Goal: Task Accomplishment & Management: Use online tool/utility

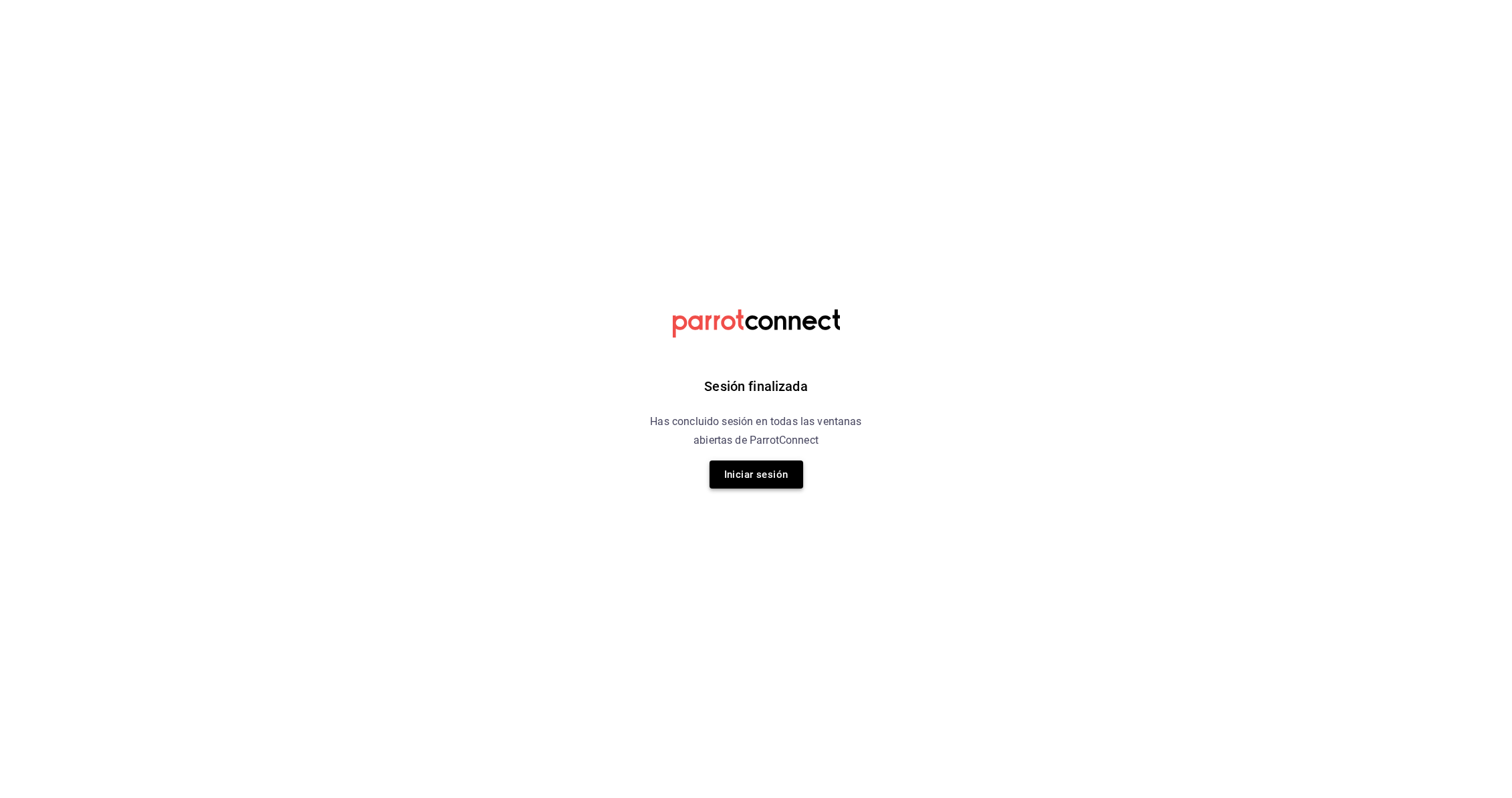
click at [774, 486] on button "Iniciar sesión" at bounding box center [756, 475] width 94 height 28
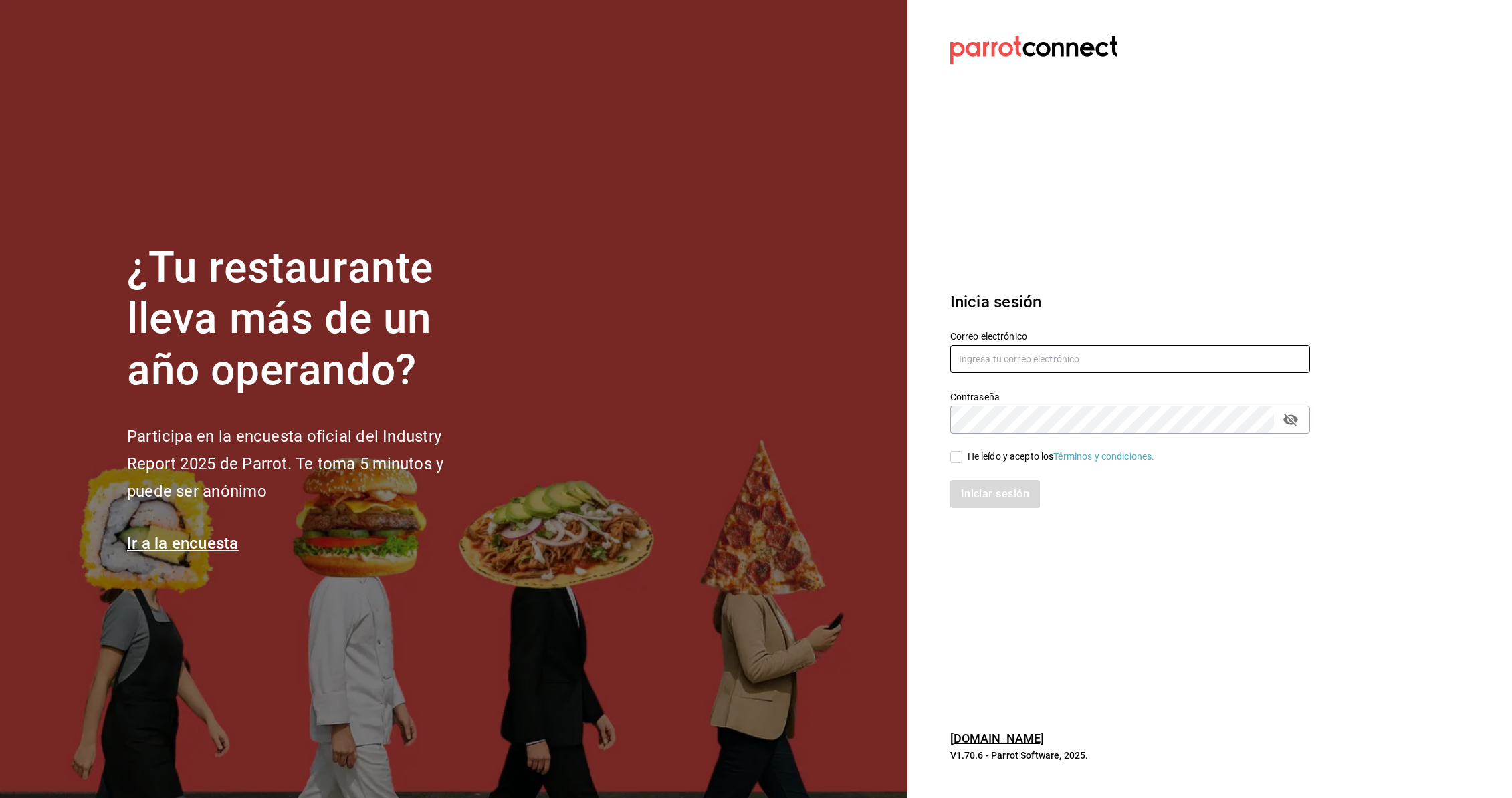
click at [990, 365] on input "text" at bounding box center [1130, 359] width 359 height 28
type input "aurb"
click at [1003, 363] on input "text" at bounding box center [1130, 359] width 359 height 28
type input "aurbano@debocaenboca.net"
drag, startPoint x: 955, startPoint y: 455, endPoint x: 966, endPoint y: 467, distance: 16.3
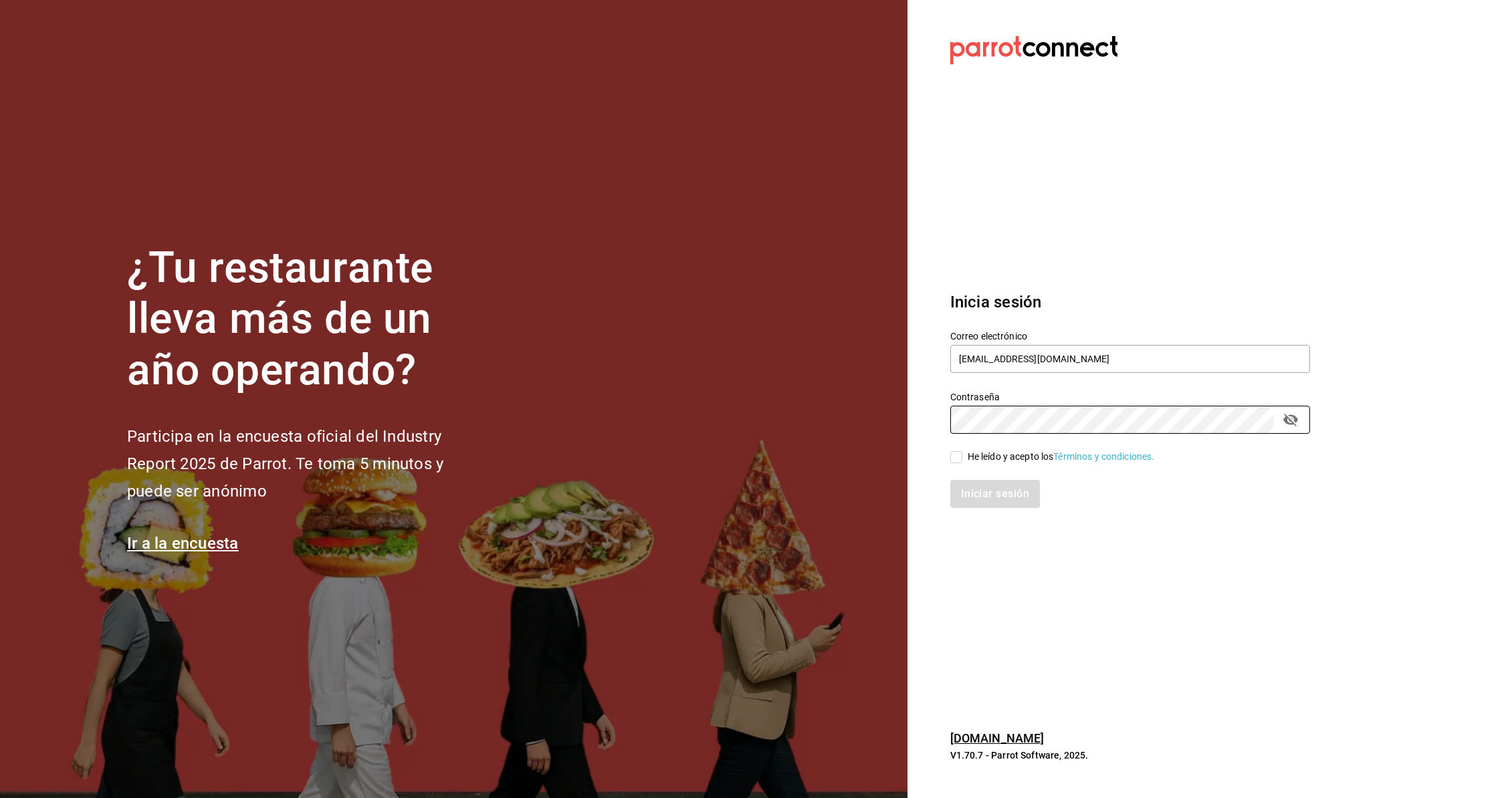
click at [955, 455] on input "He leído y acepto los Términos y condiciones." at bounding box center [957, 457] width 12 height 12
checkbox input "true"
click at [987, 495] on button "Iniciar sesión" at bounding box center [995, 494] width 91 height 28
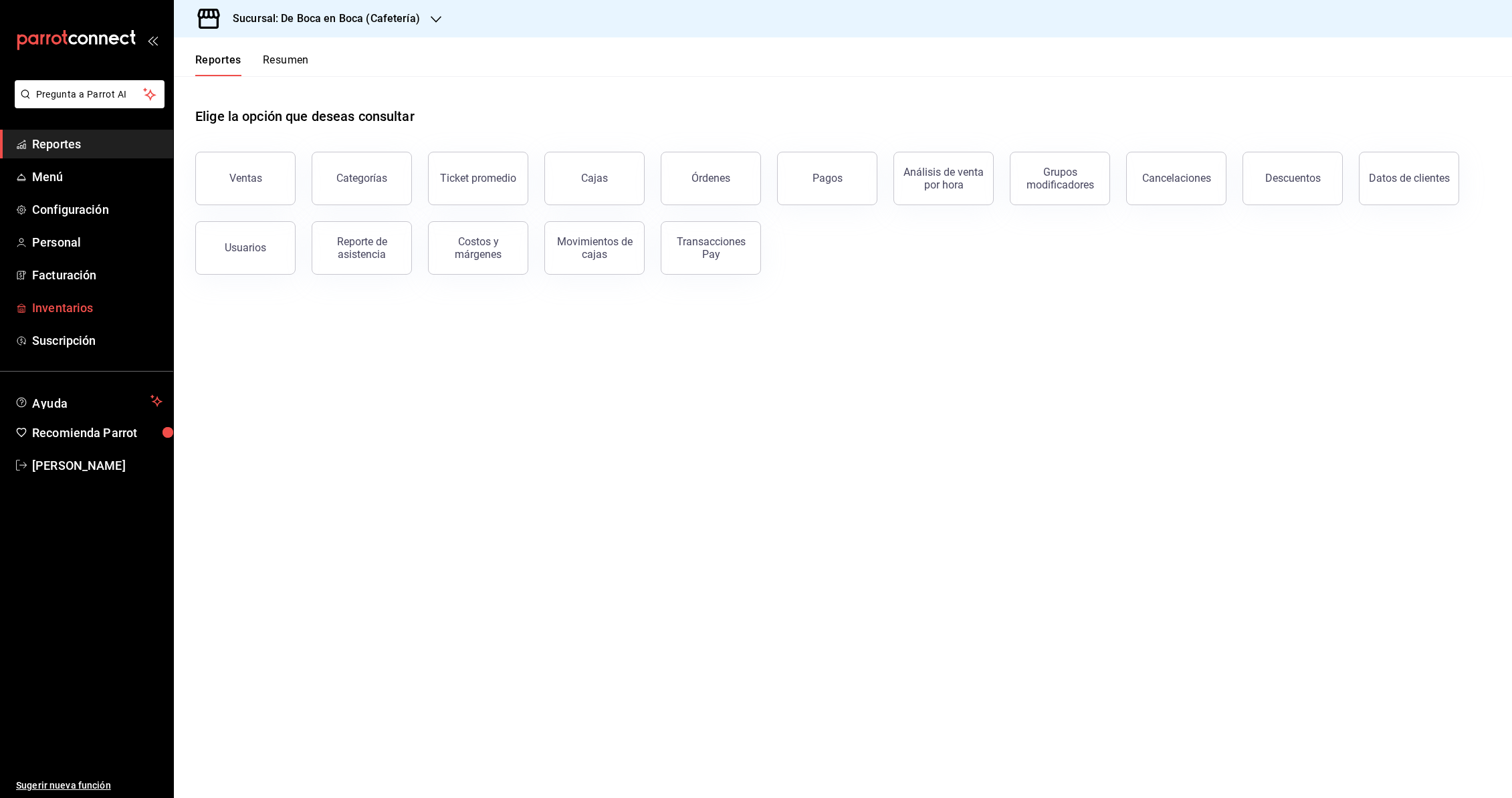
click at [69, 303] on span "Inventarios" at bounding box center [97, 307] width 130 height 18
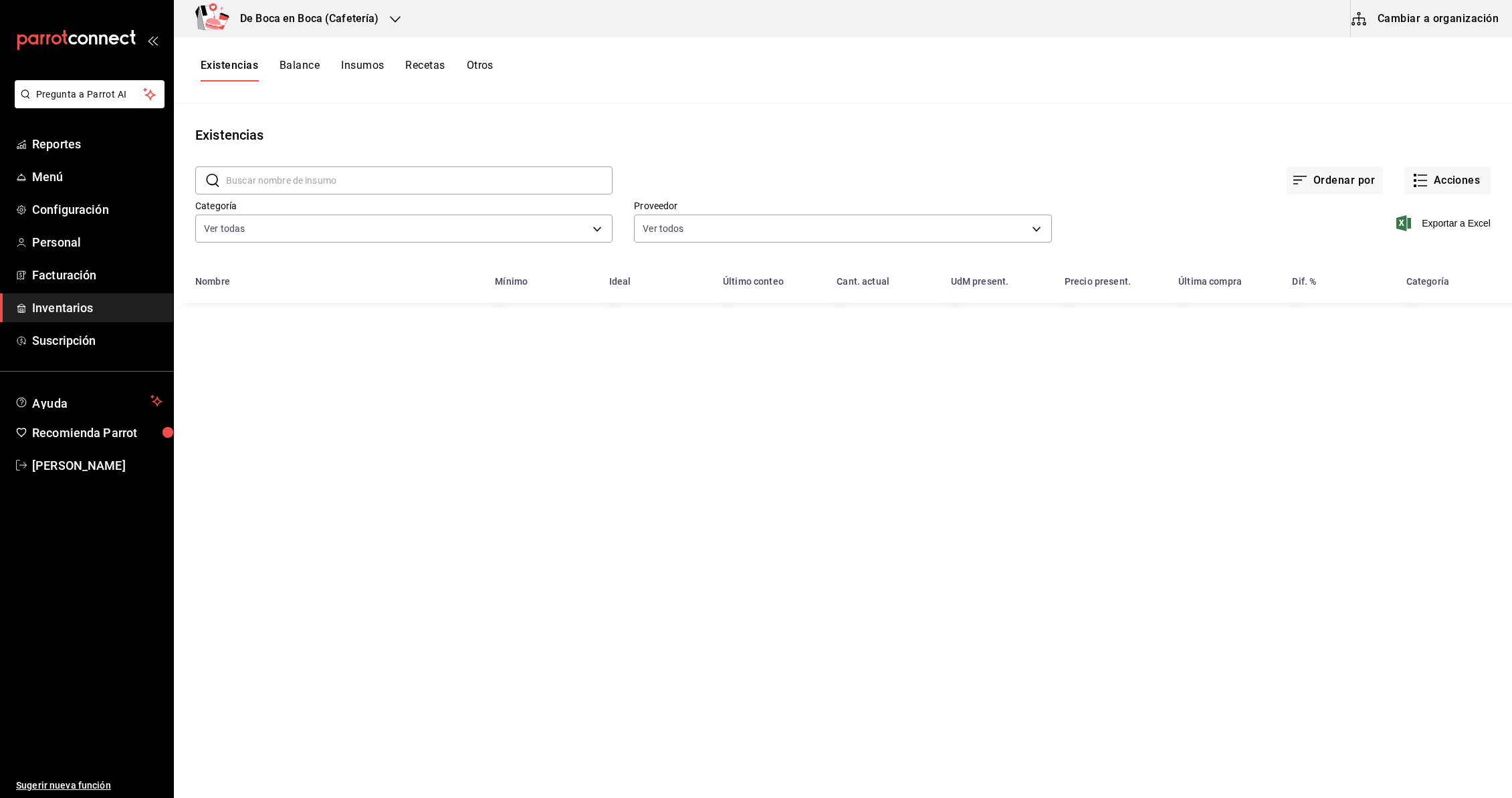
click at [1447, 19] on button "Cambiar a organización" at bounding box center [1425, 19] width 150 height 38
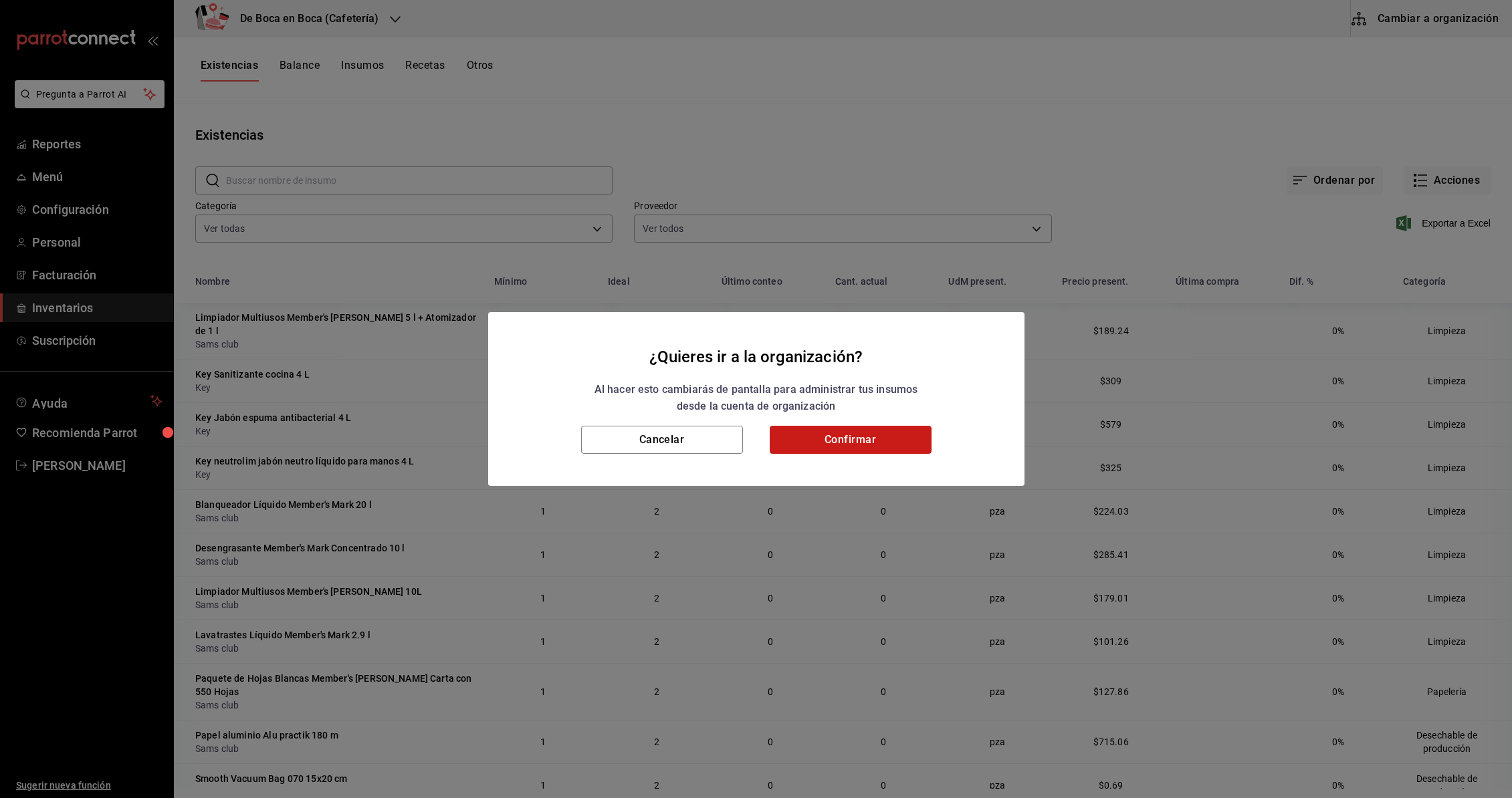
click at [829, 437] on button "Confirmar" at bounding box center [850, 440] width 162 height 28
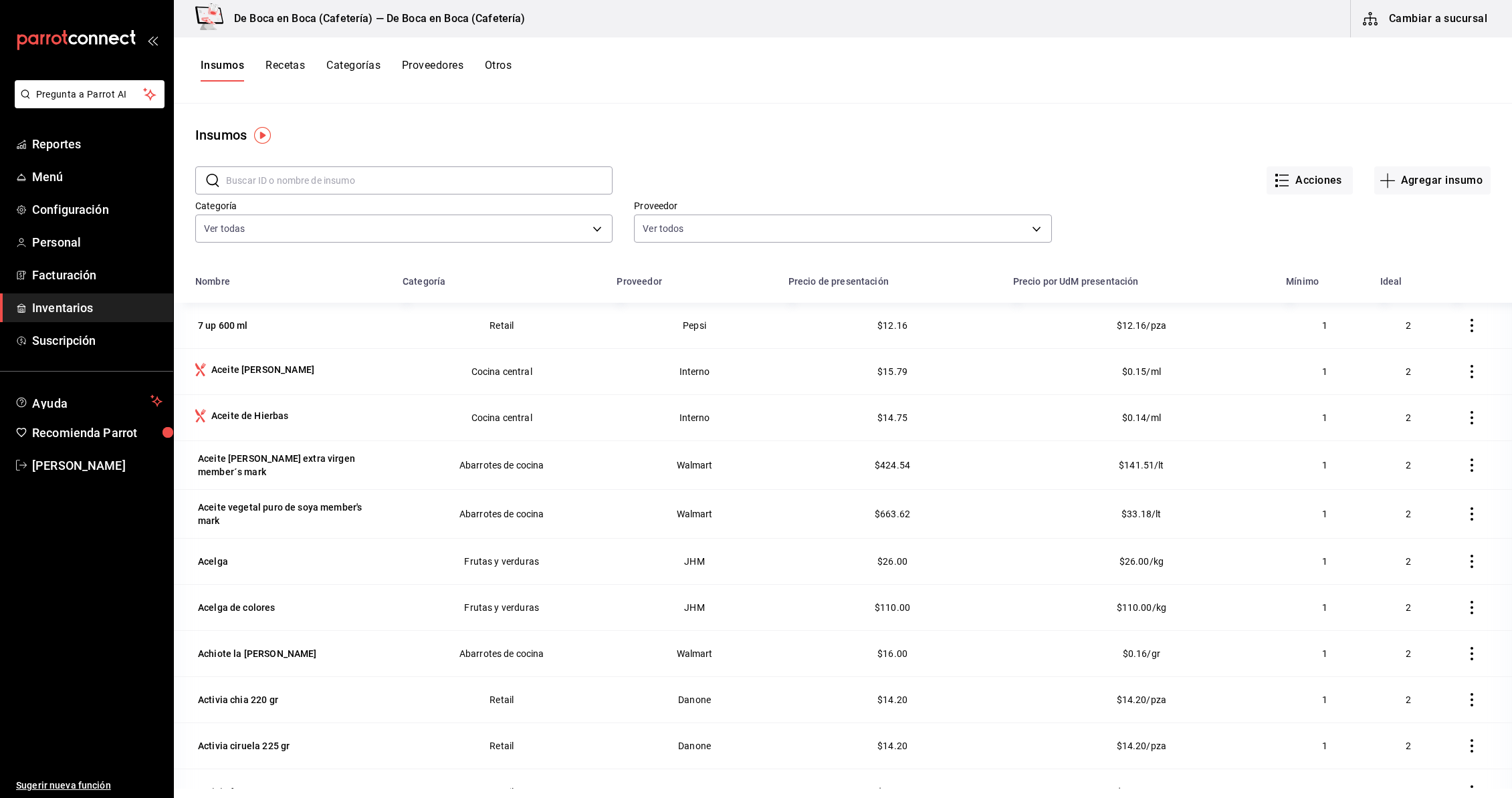
click at [320, 184] on input "text" at bounding box center [419, 180] width 386 height 27
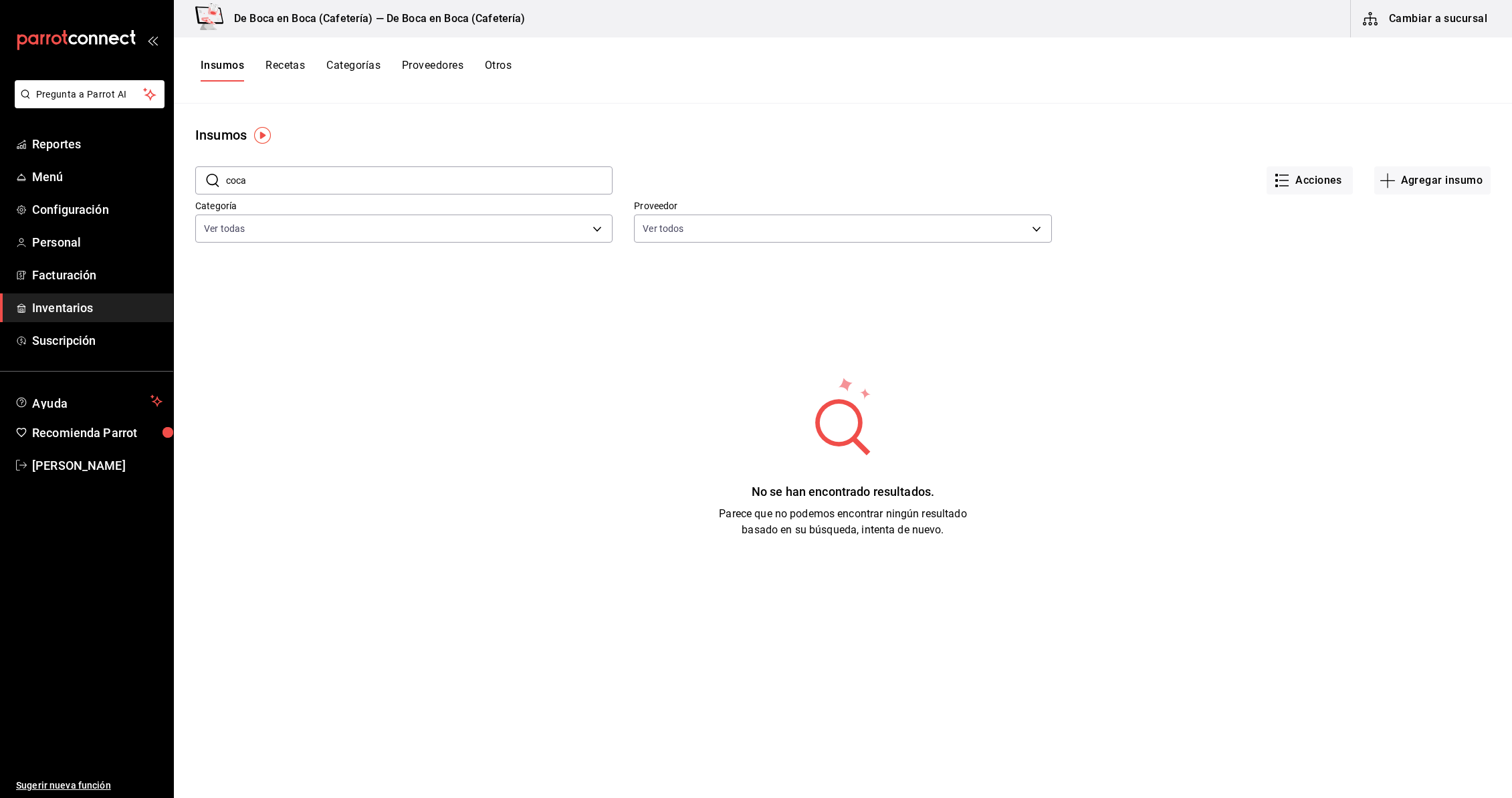
type input "coca"
drag, startPoint x: 314, startPoint y: 184, endPoint x: 159, endPoint y: 176, distance: 155.2
click at [159, 176] on div "Pregunta a Parrot AI Reportes Menú Configuración Personal Facturación Inventari…" at bounding box center [756, 394] width 1512 height 789
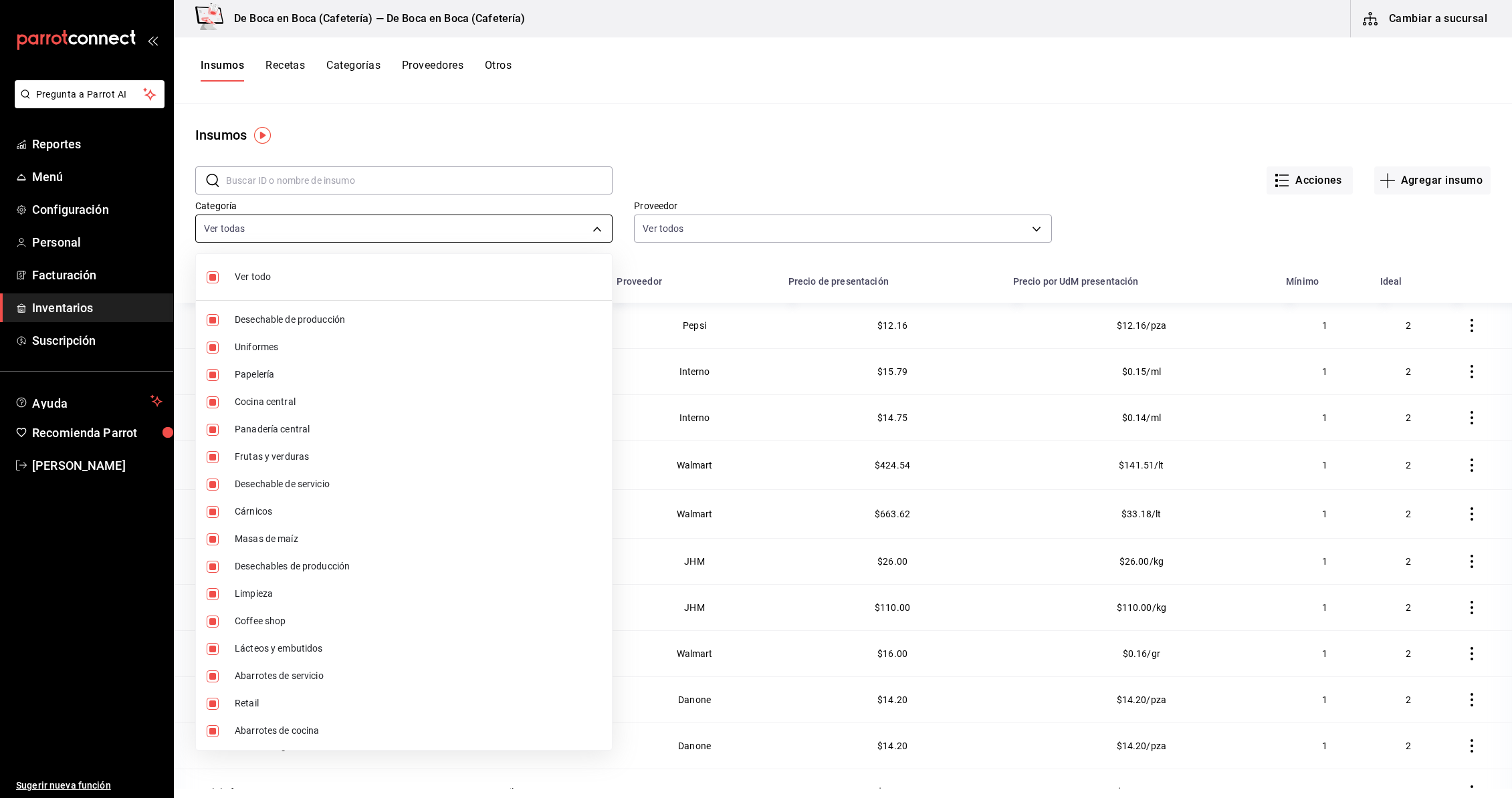
click at [316, 224] on body "Pregunta a Parrot AI Reportes Menú Configuración Personal Facturación Inventari…" at bounding box center [756, 394] width 1512 height 789
click at [218, 281] on input "checkbox" at bounding box center [213, 278] width 12 height 12
checkbox input "false"
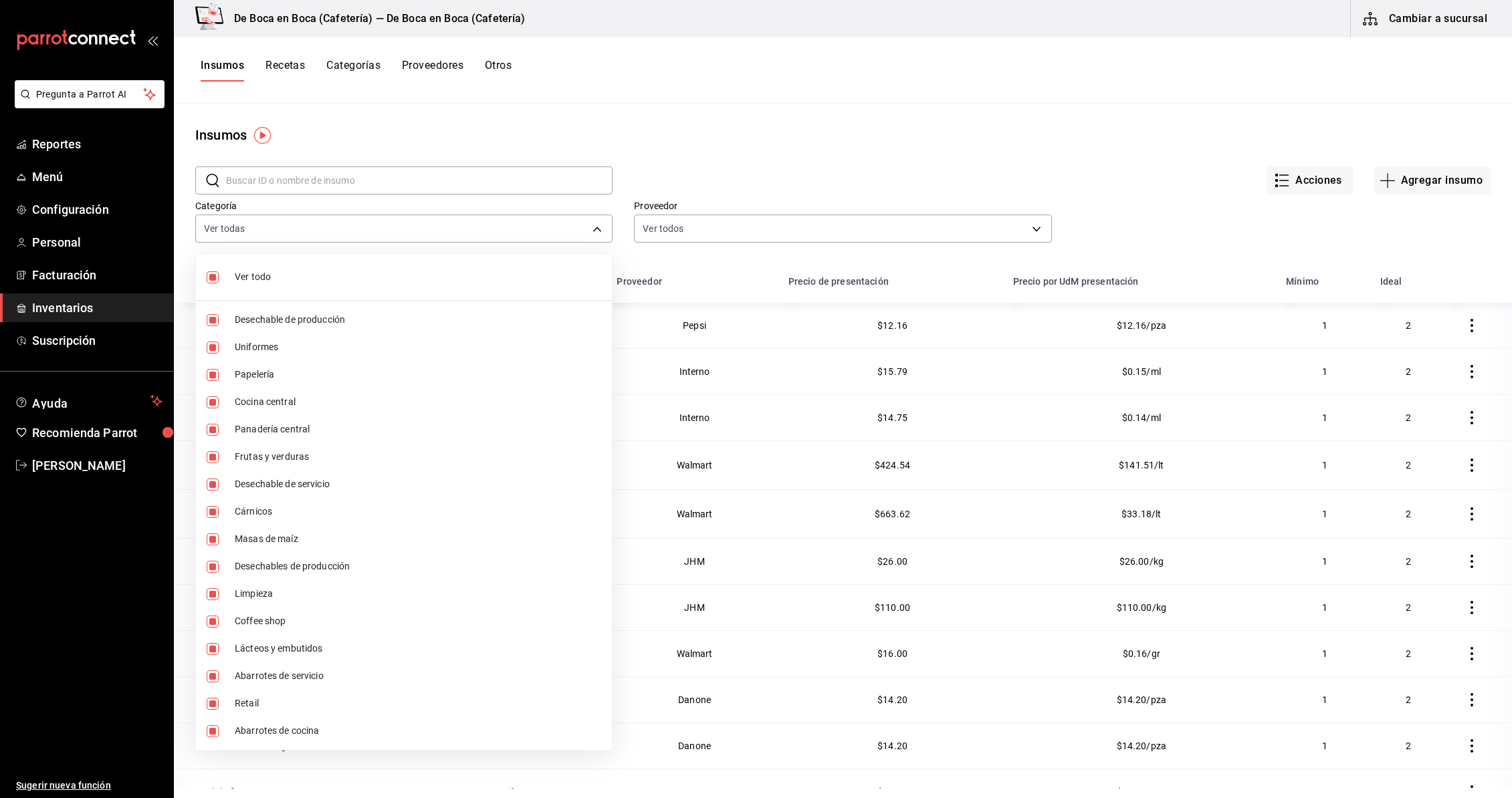
checkbox input "false"
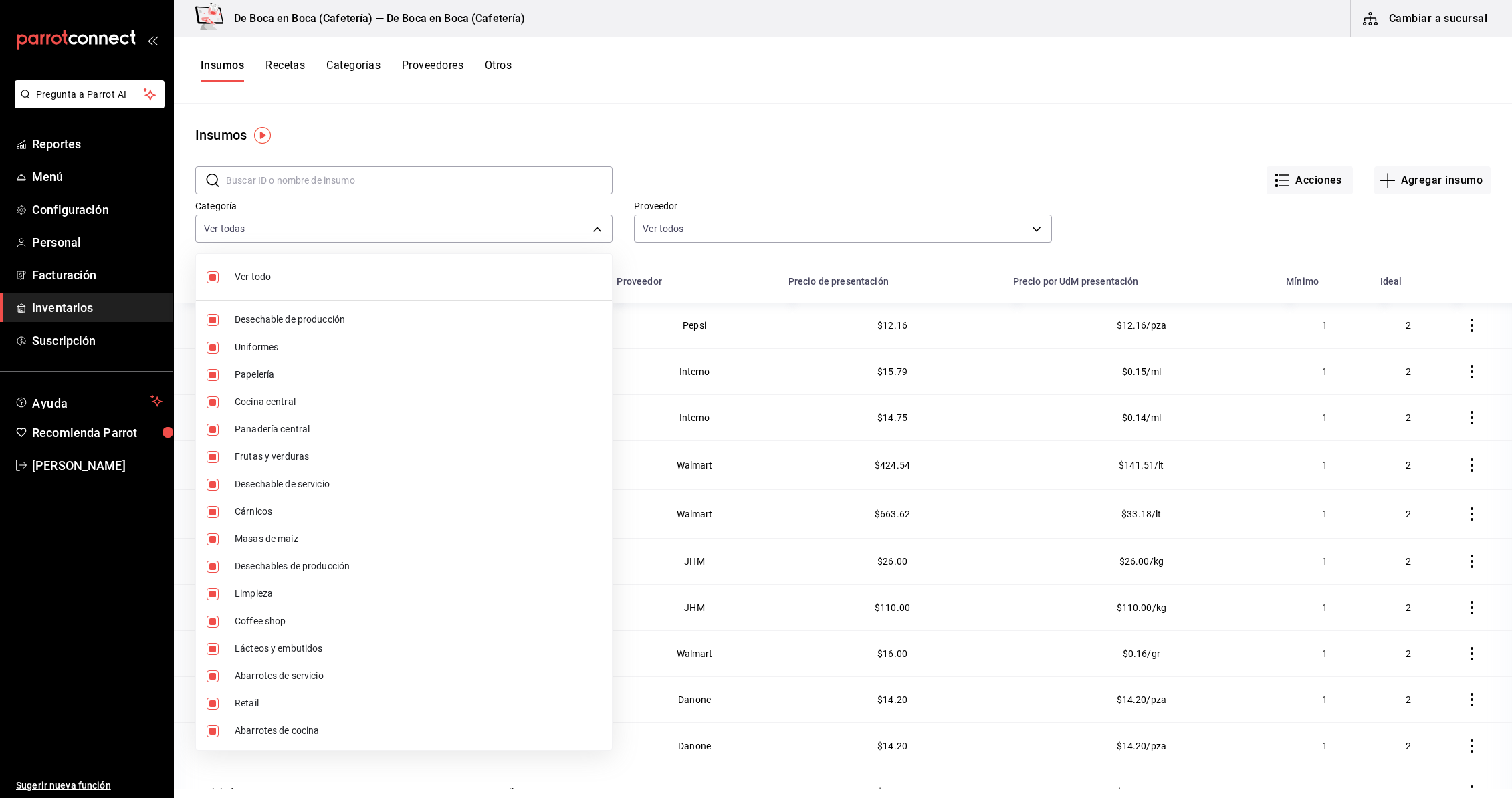
checkbox input "false"
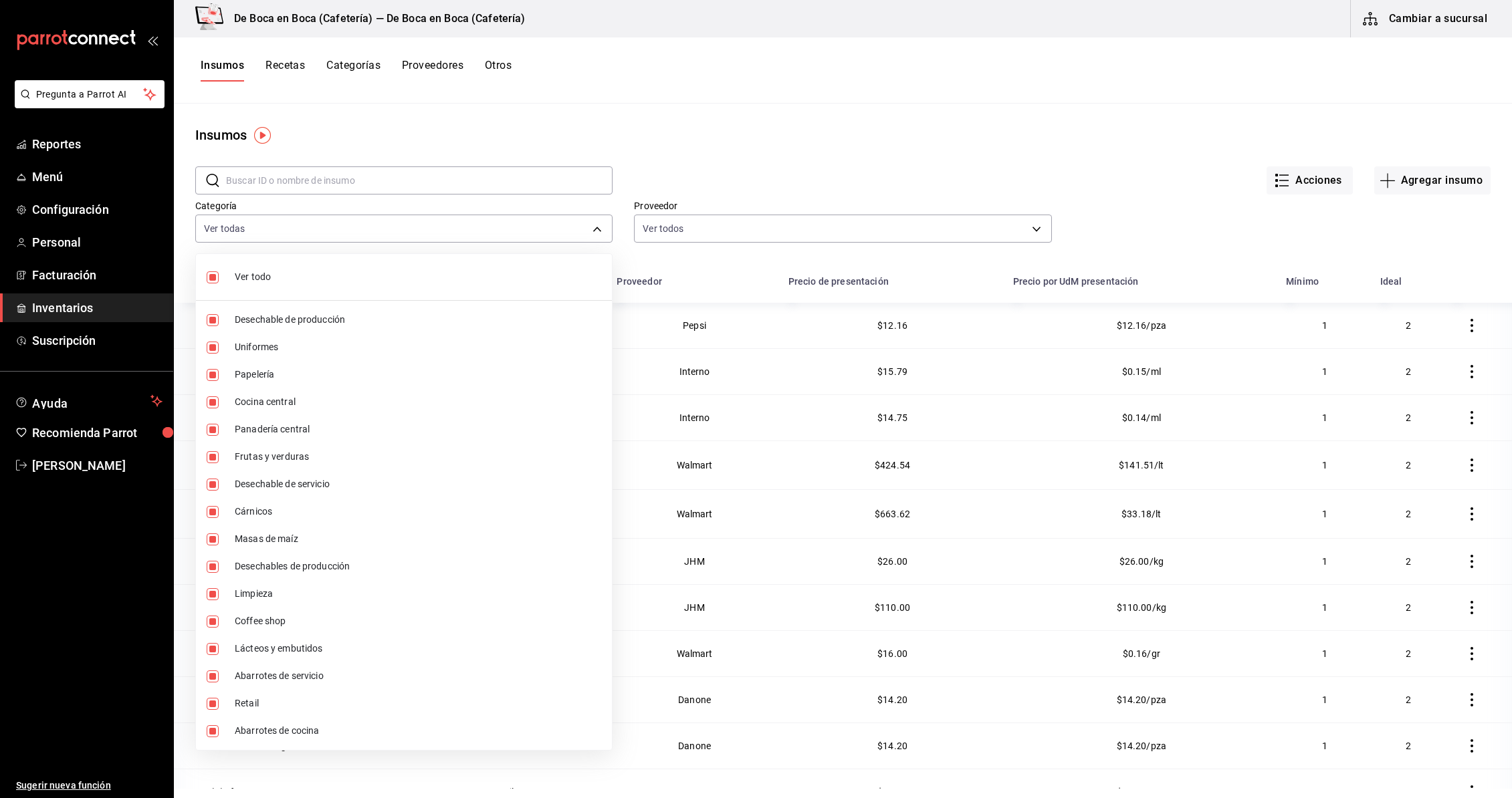
checkbox input "false"
click at [211, 700] on input "checkbox" at bounding box center [213, 703] width 12 height 12
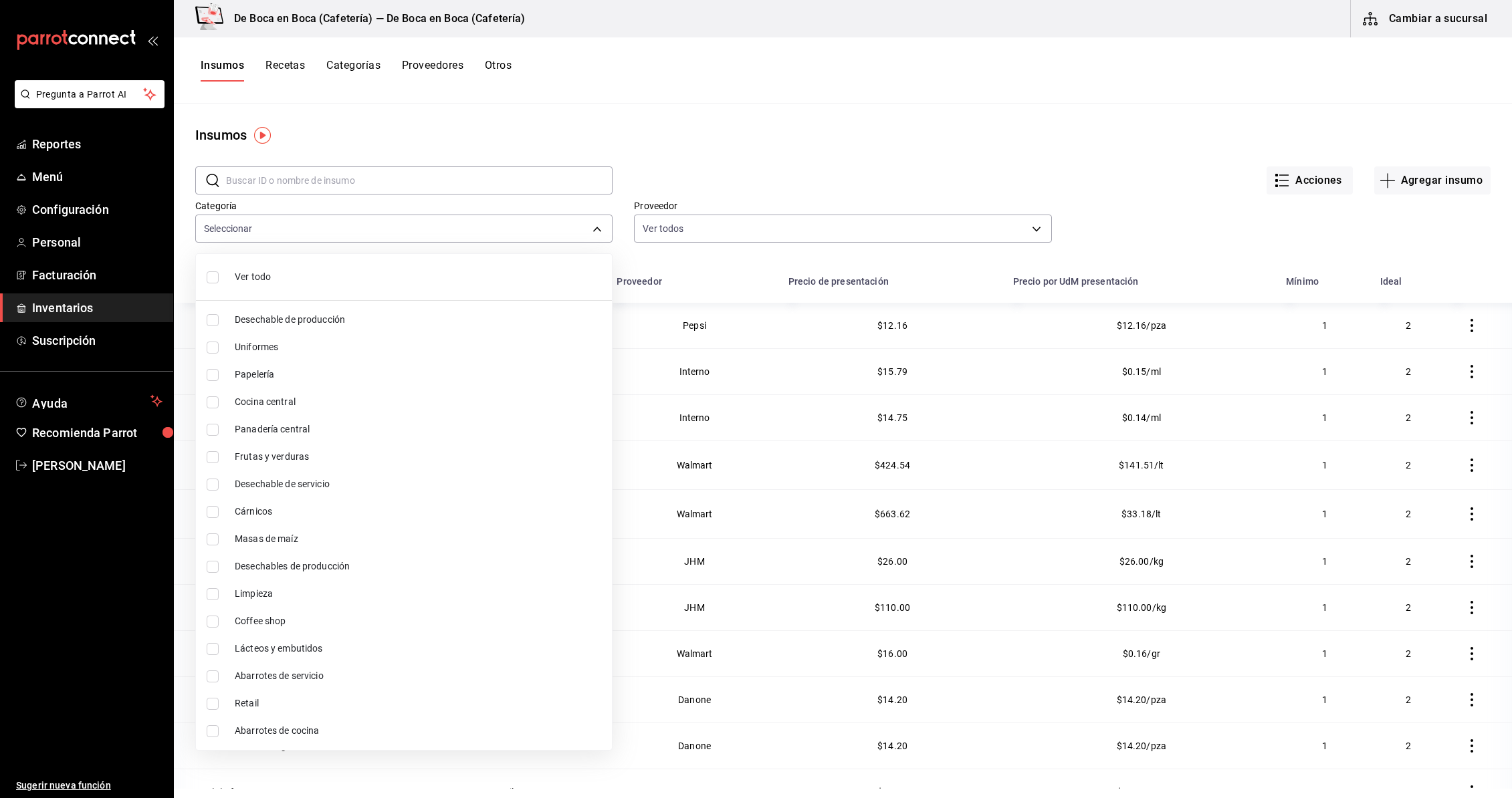
checkbox input "true"
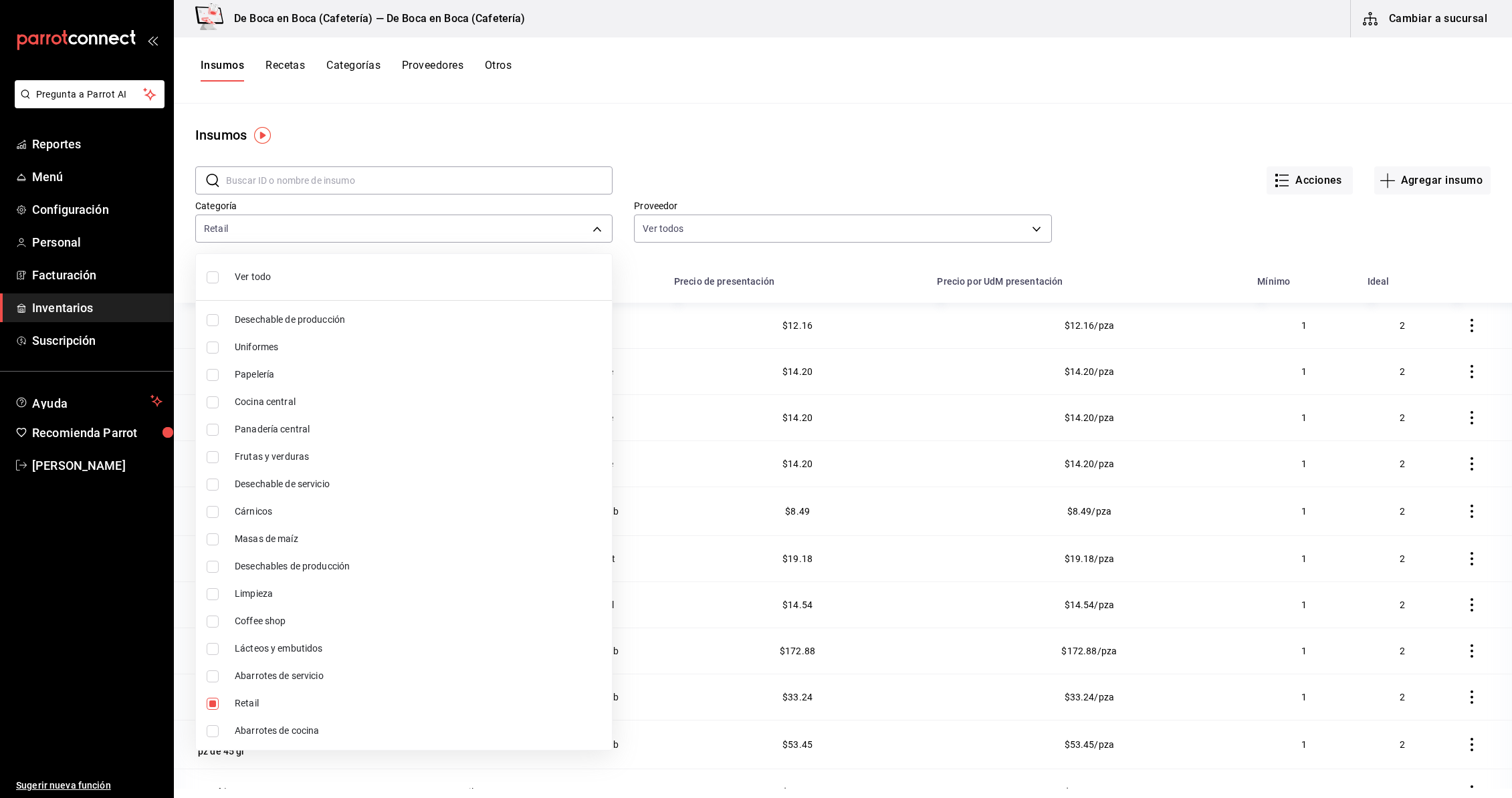
click at [661, 158] on div at bounding box center [756, 399] width 1512 height 798
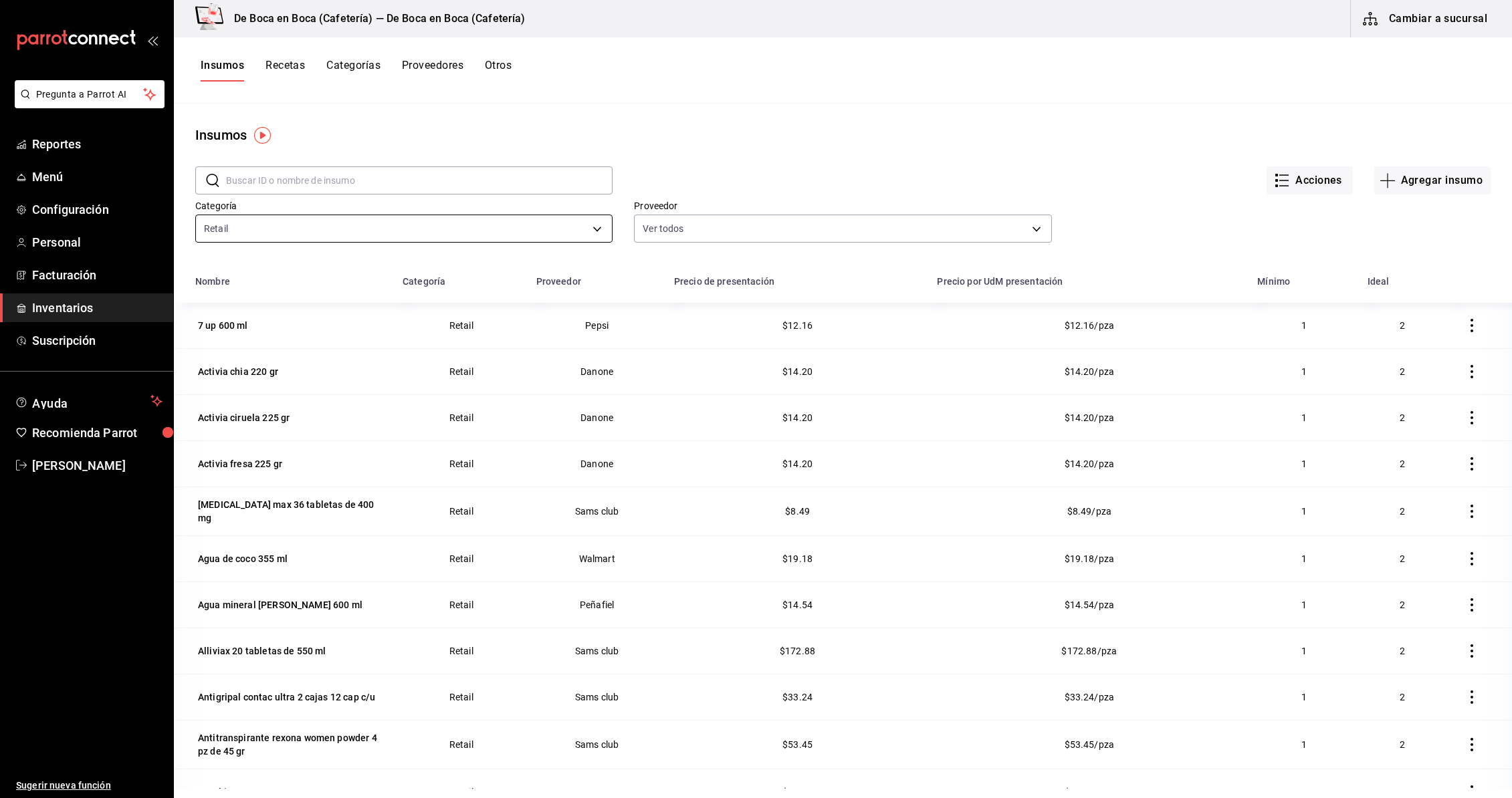
click at [339, 229] on body "Pregunta a Parrot AI Reportes Menú Configuración Personal Facturación Inventari…" at bounding box center [756, 394] width 1512 height 789
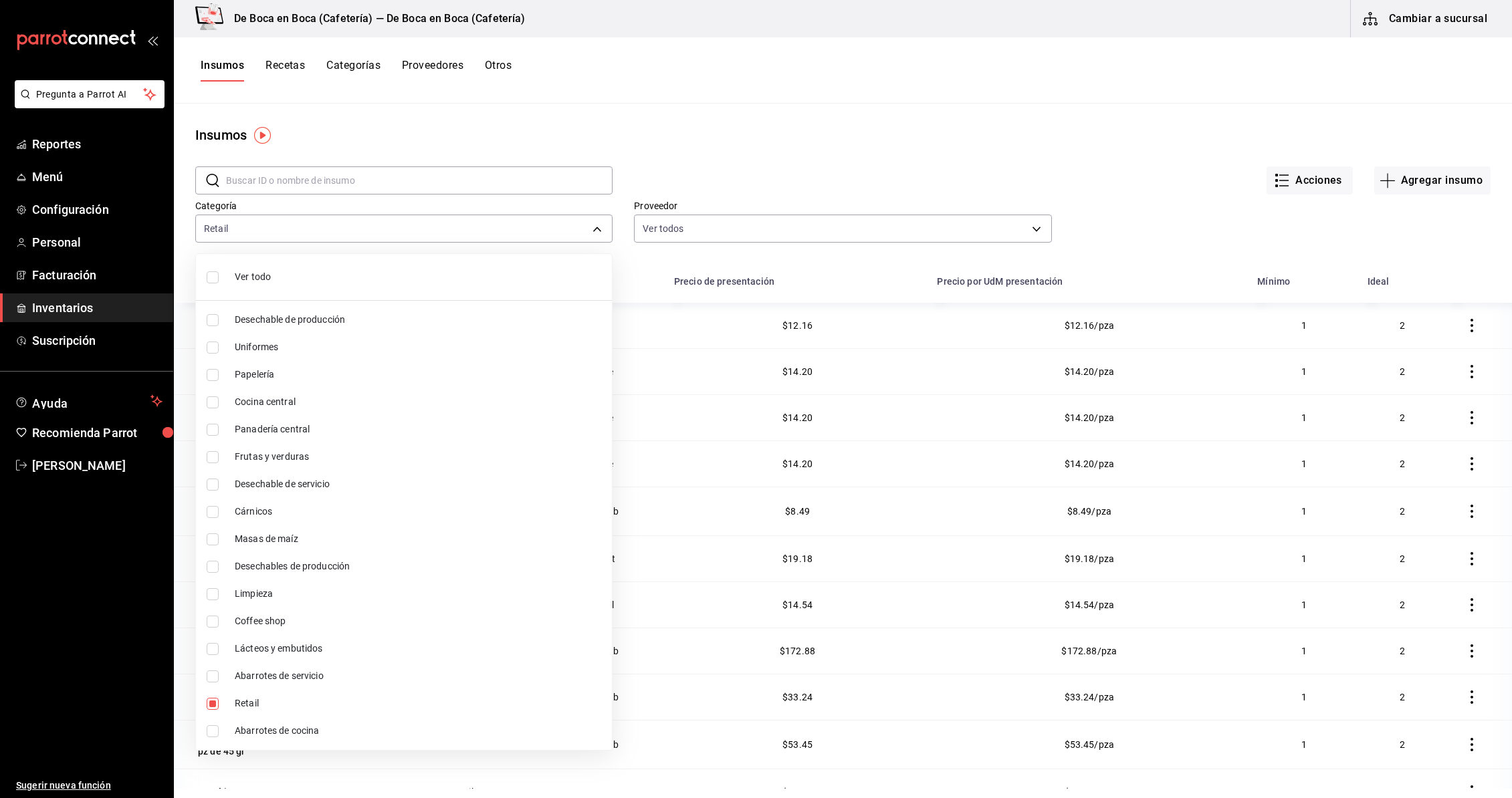
click at [262, 274] on span "Ver todo" at bounding box center [418, 277] width 366 height 14
type input "8accd9f6-baa5-4b27-bf7b-12f132653a52,d8edb583-eeee-4f1f-9357-1ff5e37aa6a9,6e142…"
checkbox input "true"
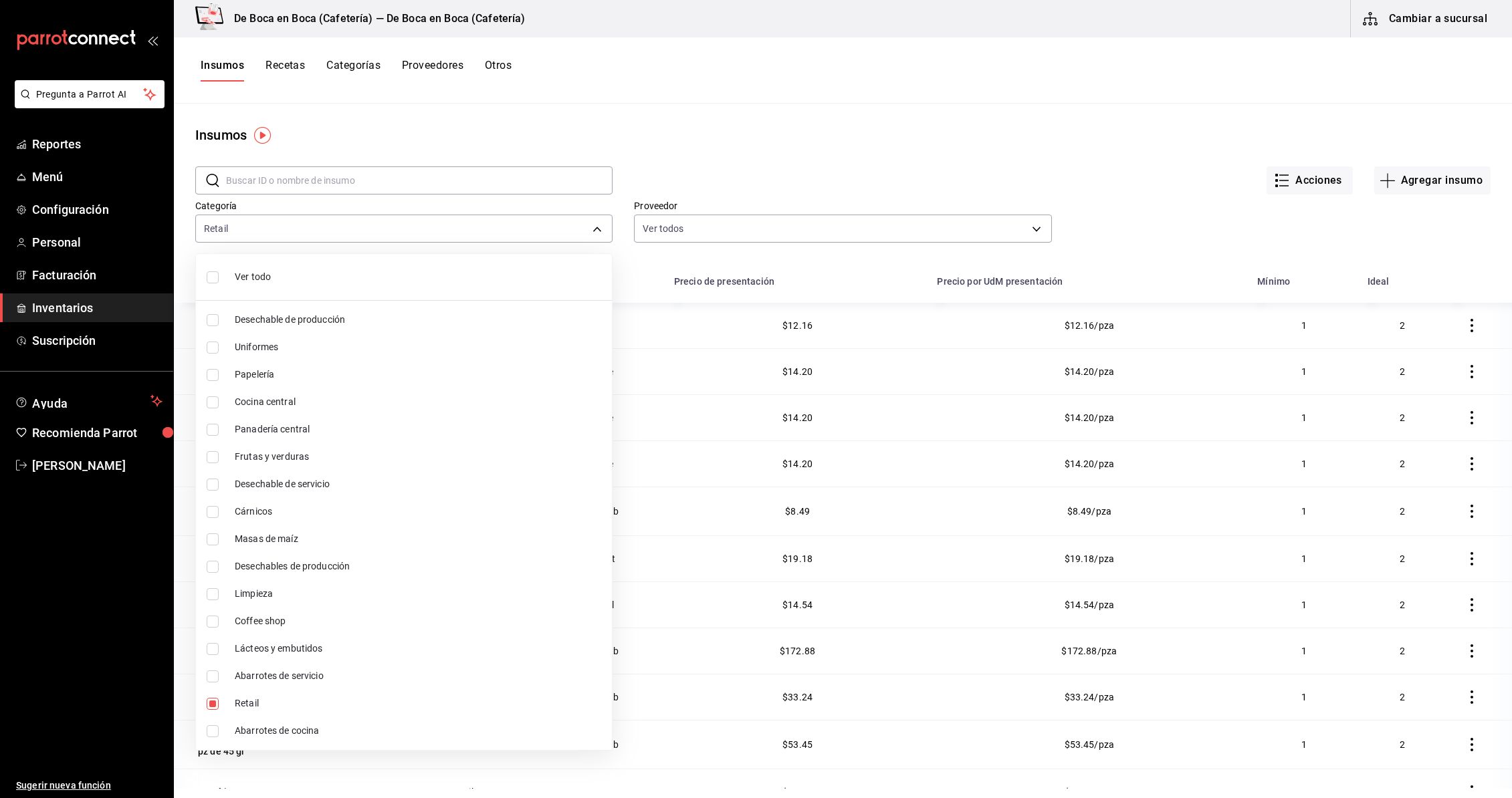
checkbox input "true"
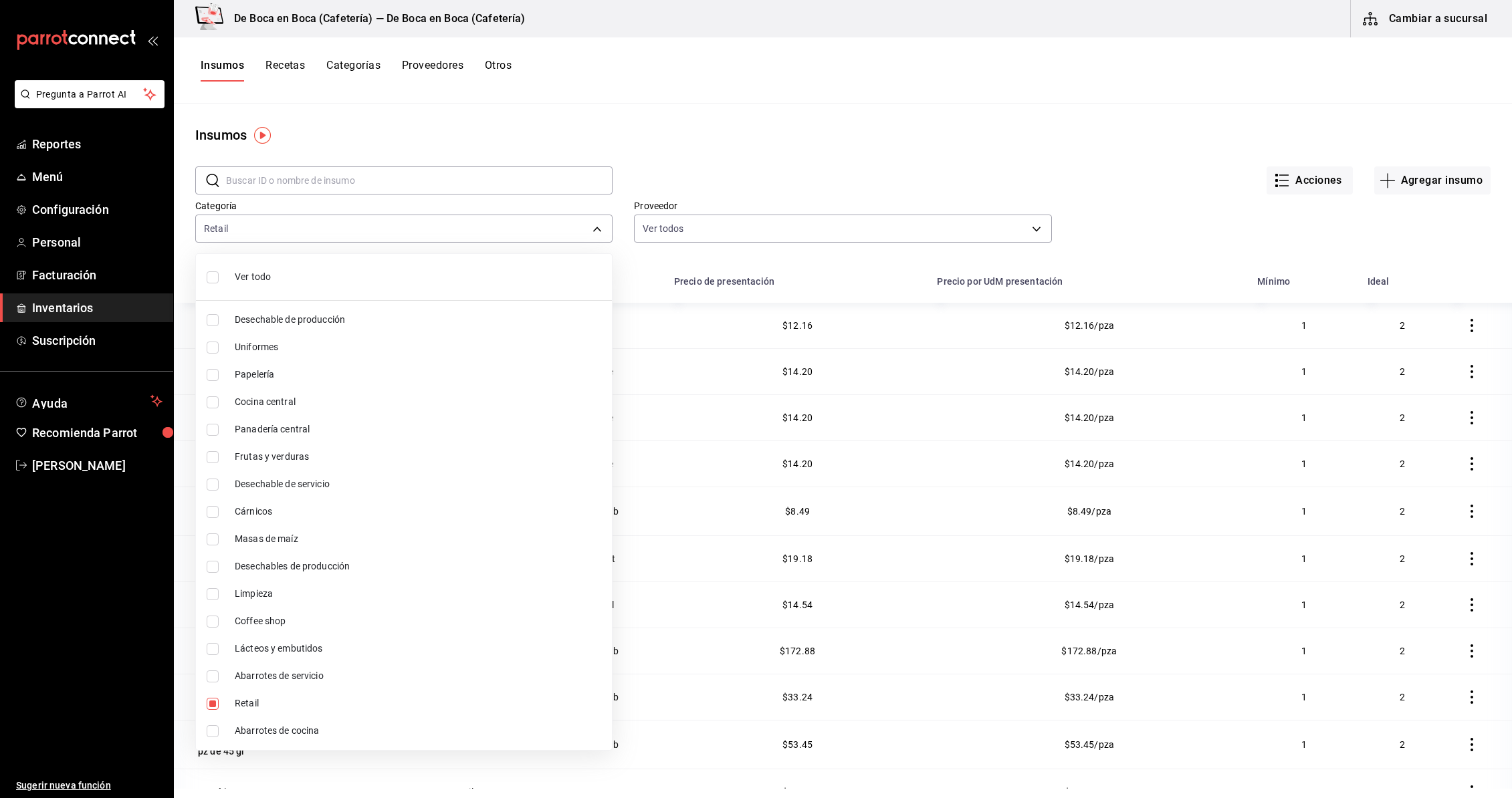
checkbox input "true"
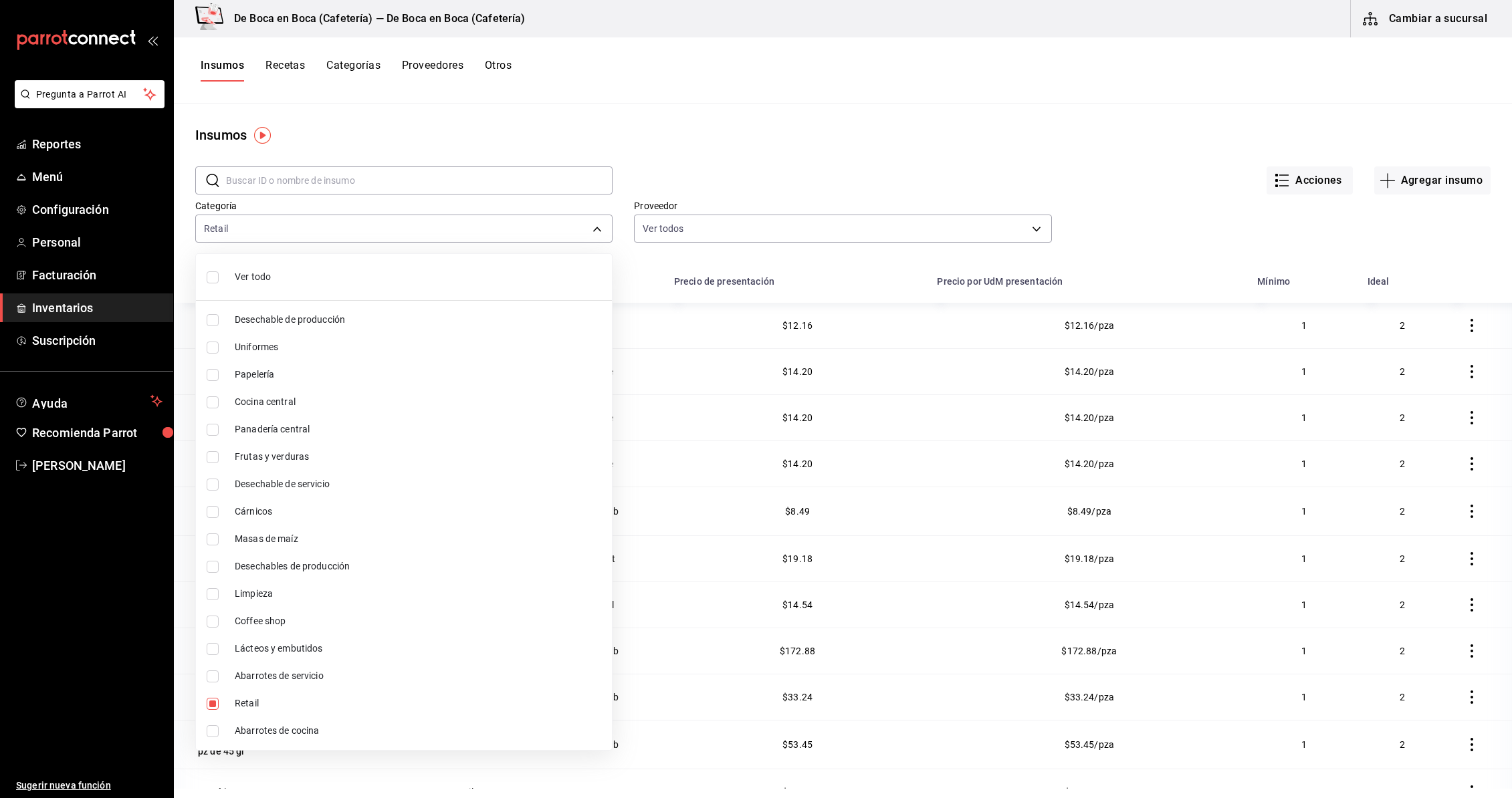
checkbox input "true"
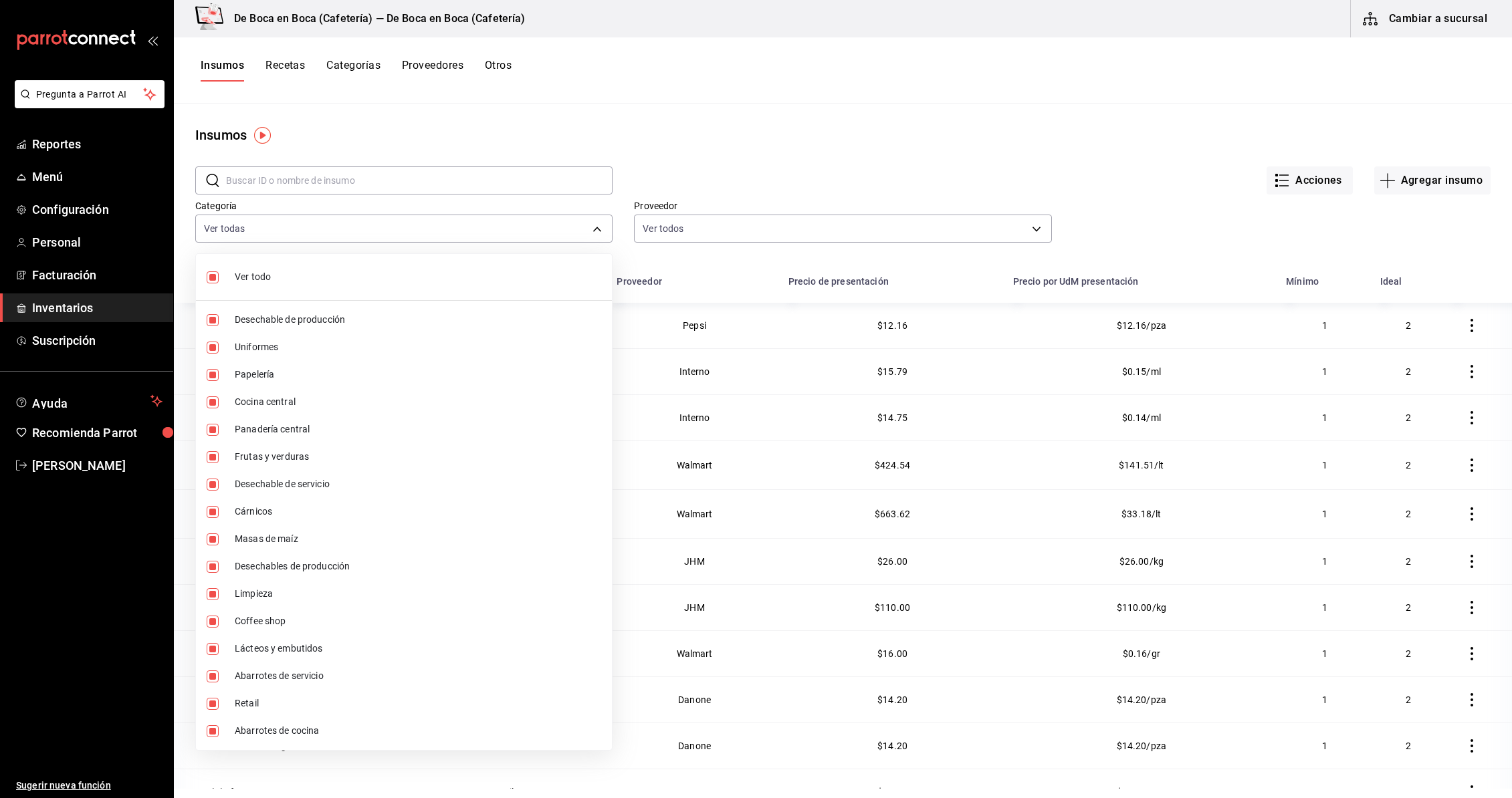
click at [675, 157] on div at bounding box center [756, 399] width 1512 height 798
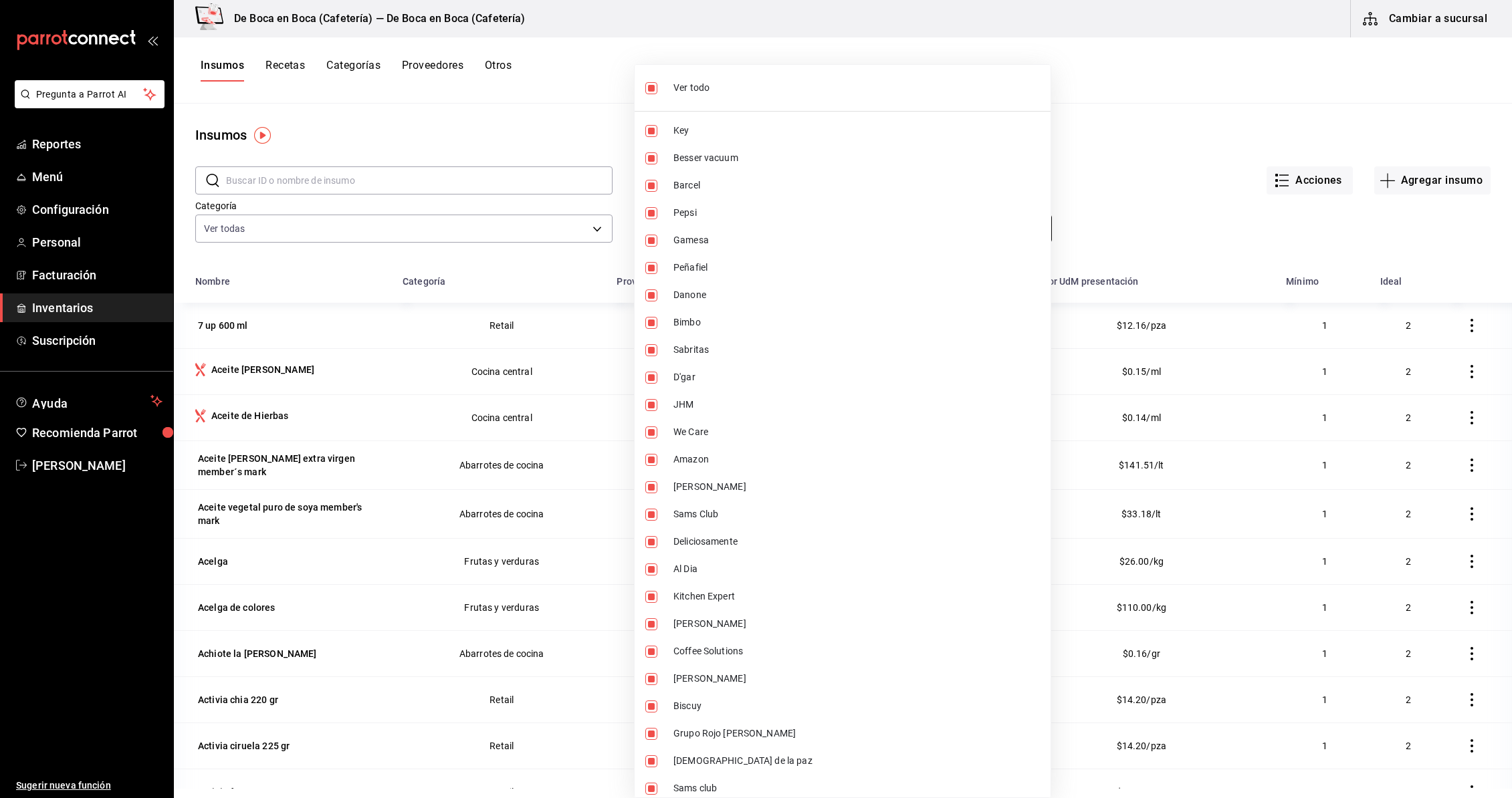
click at [712, 227] on body "Pregunta a Parrot AI Reportes Menú Configuración Personal Facturación Inventari…" at bounding box center [756, 394] width 1512 height 789
click at [494, 131] on div at bounding box center [756, 399] width 1512 height 798
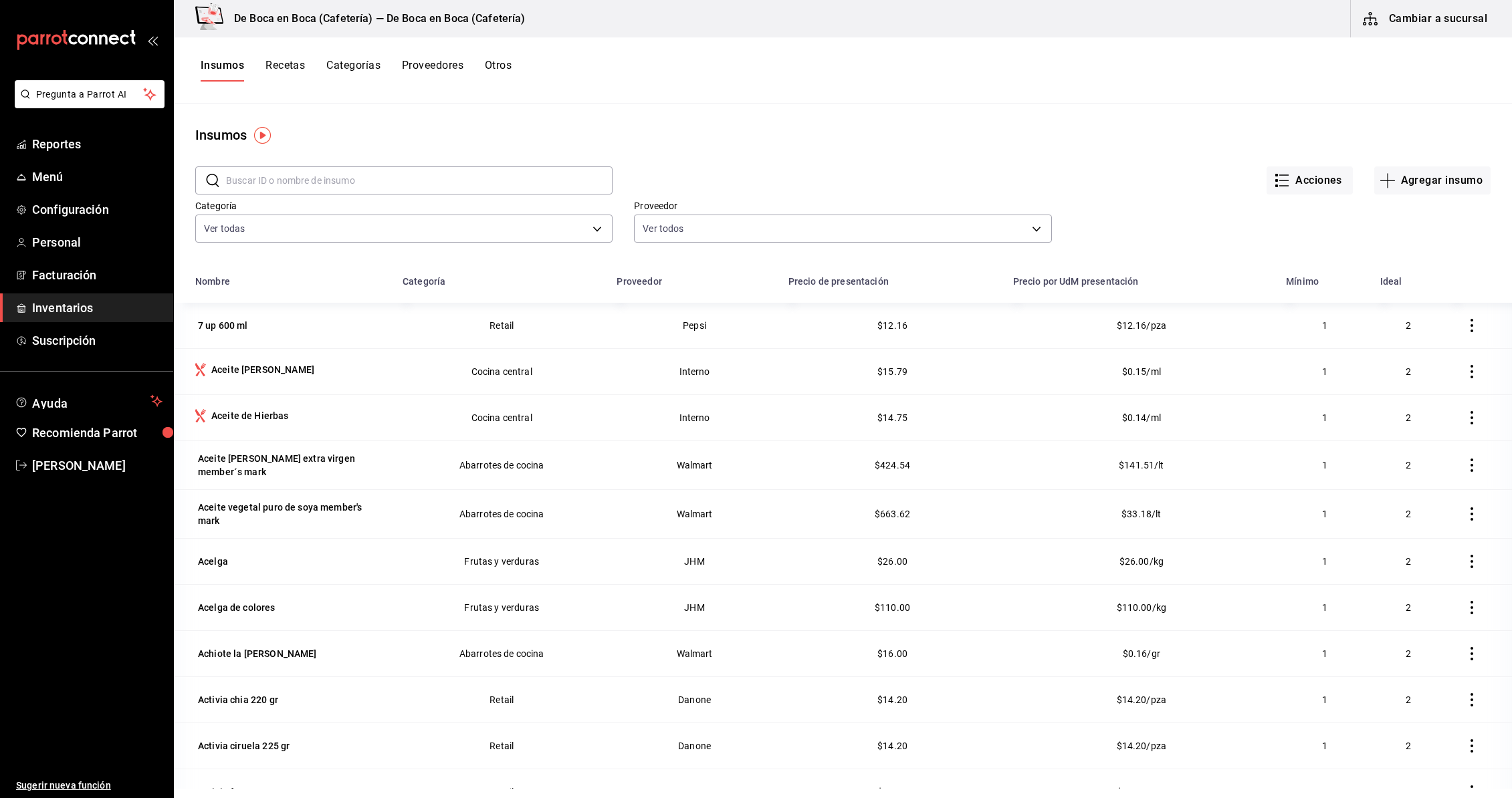
click at [461, 184] on input "text" at bounding box center [419, 180] width 386 height 27
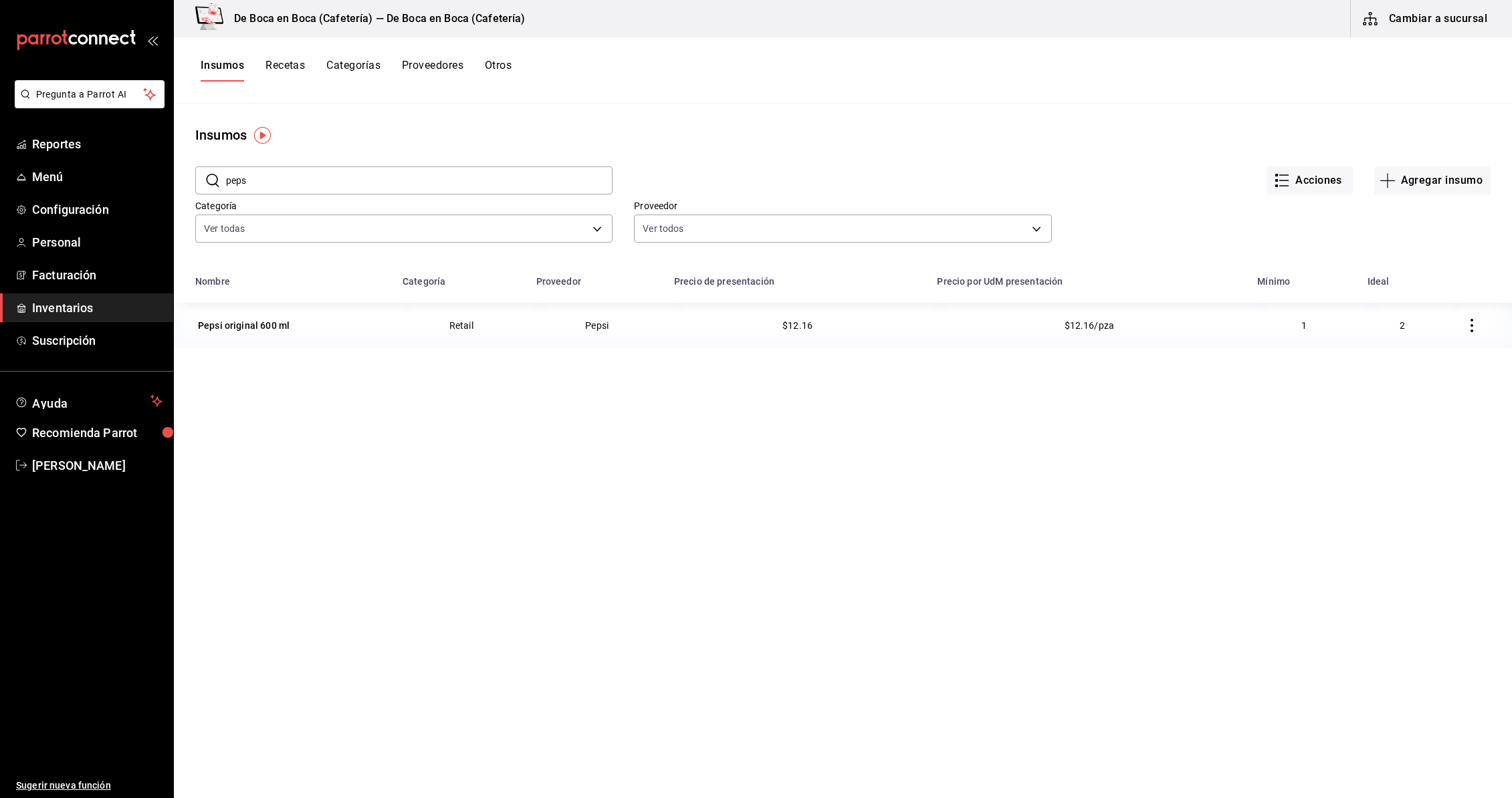
scroll to position [1, 0]
drag, startPoint x: 303, startPoint y: 182, endPoint x: 177, endPoint y: 180, distance: 126.0
click at [182, 180] on div "​ peps ​ Acciones Agregar insumo Categoría Ver todas 8accd9f6-baa5-4b27-bf7b-12…" at bounding box center [843, 206] width 1338 height 123
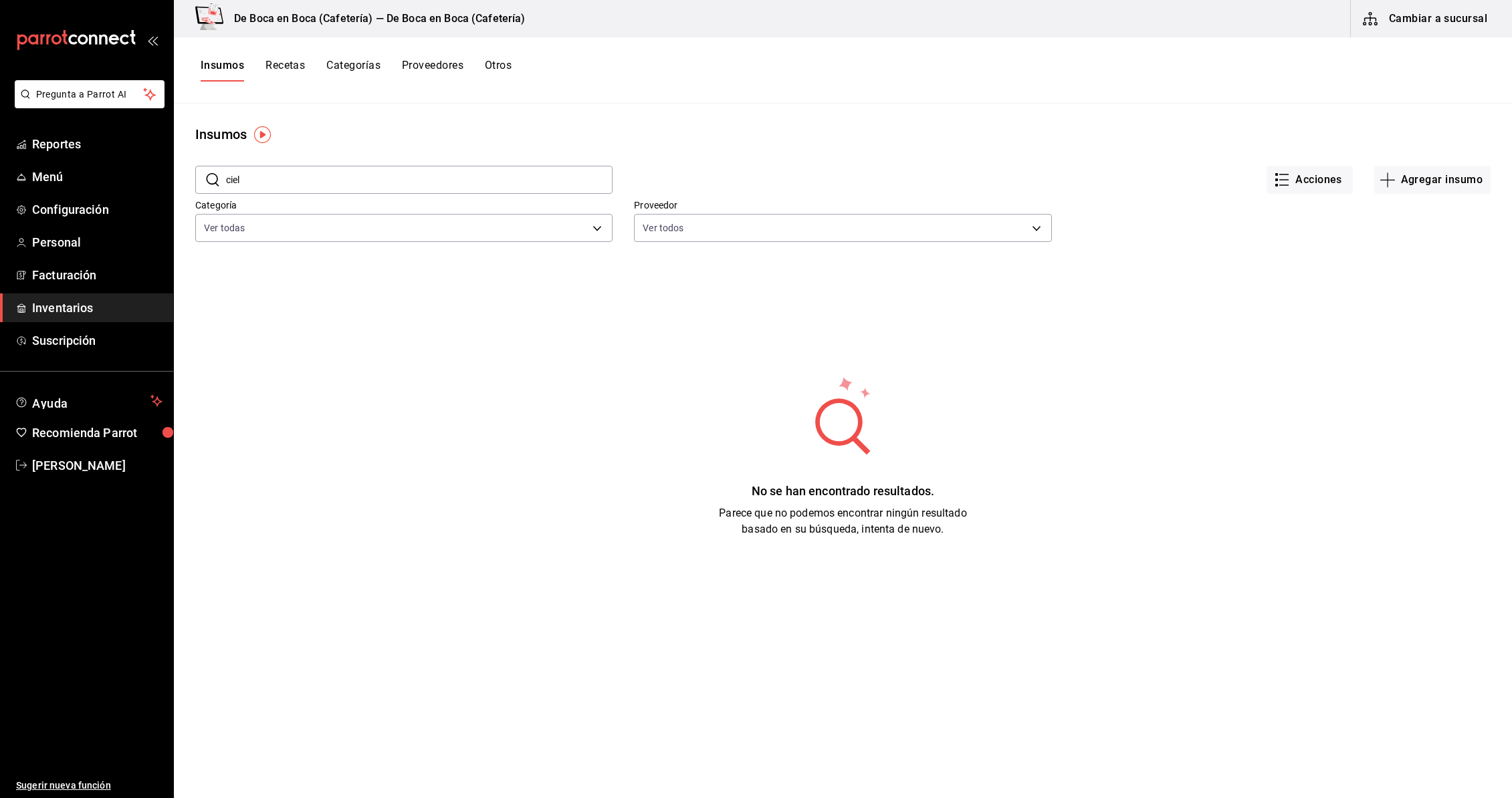
drag, startPoint x: 233, startPoint y: 180, endPoint x: 215, endPoint y: 180, distance: 18.0
click at [215, 180] on div "​ ciel ​" at bounding box center [403, 180] width 417 height 28
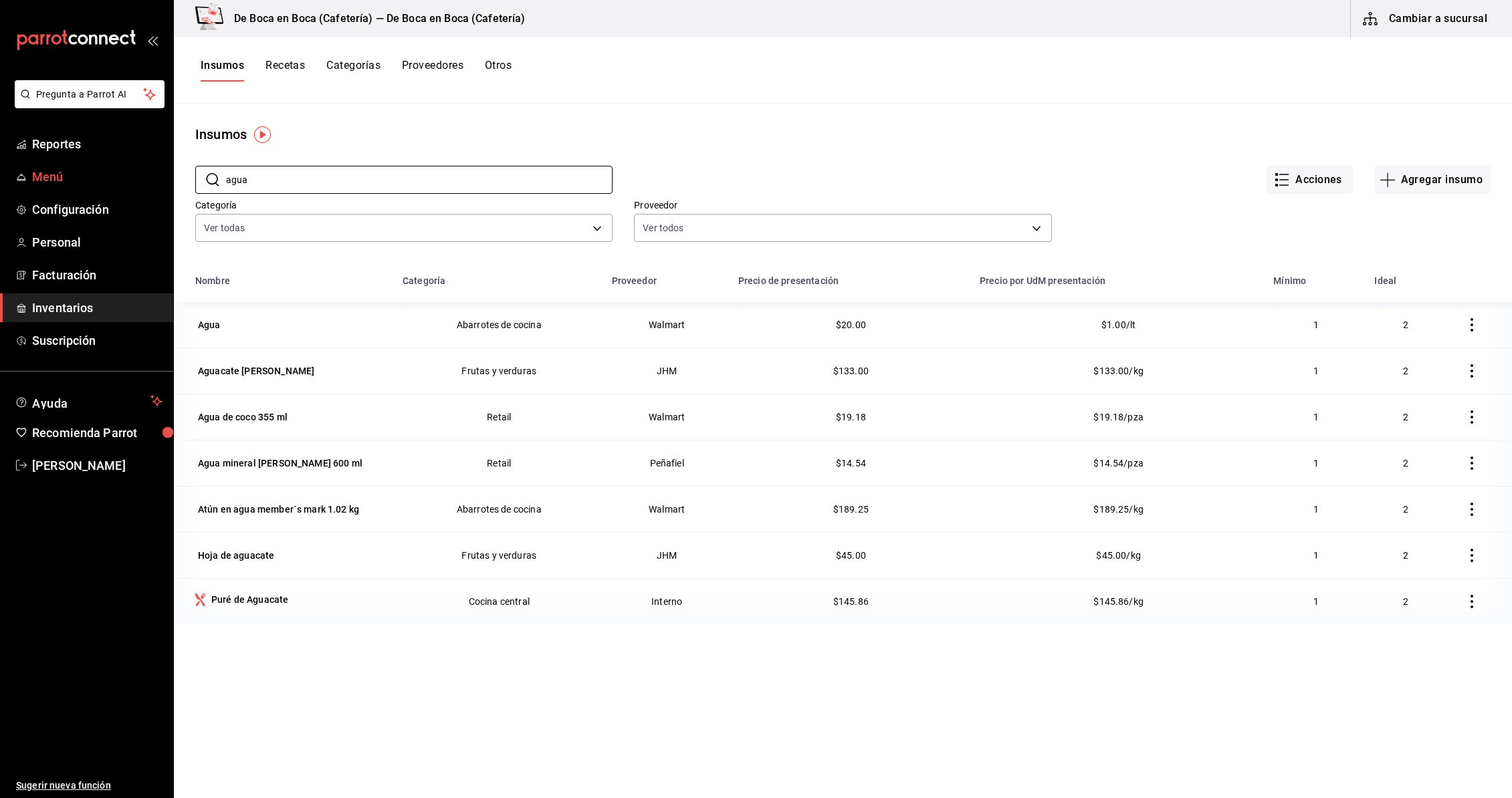
drag, startPoint x: 262, startPoint y: 179, endPoint x: 153, endPoint y: 175, distance: 109.1
click at [153, 175] on div "Pregunta a Parrot AI Reportes Menú Configuración Personal Facturación Inventari…" at bounding box center [756, 394] width 1512 height 789
type input "sprite"
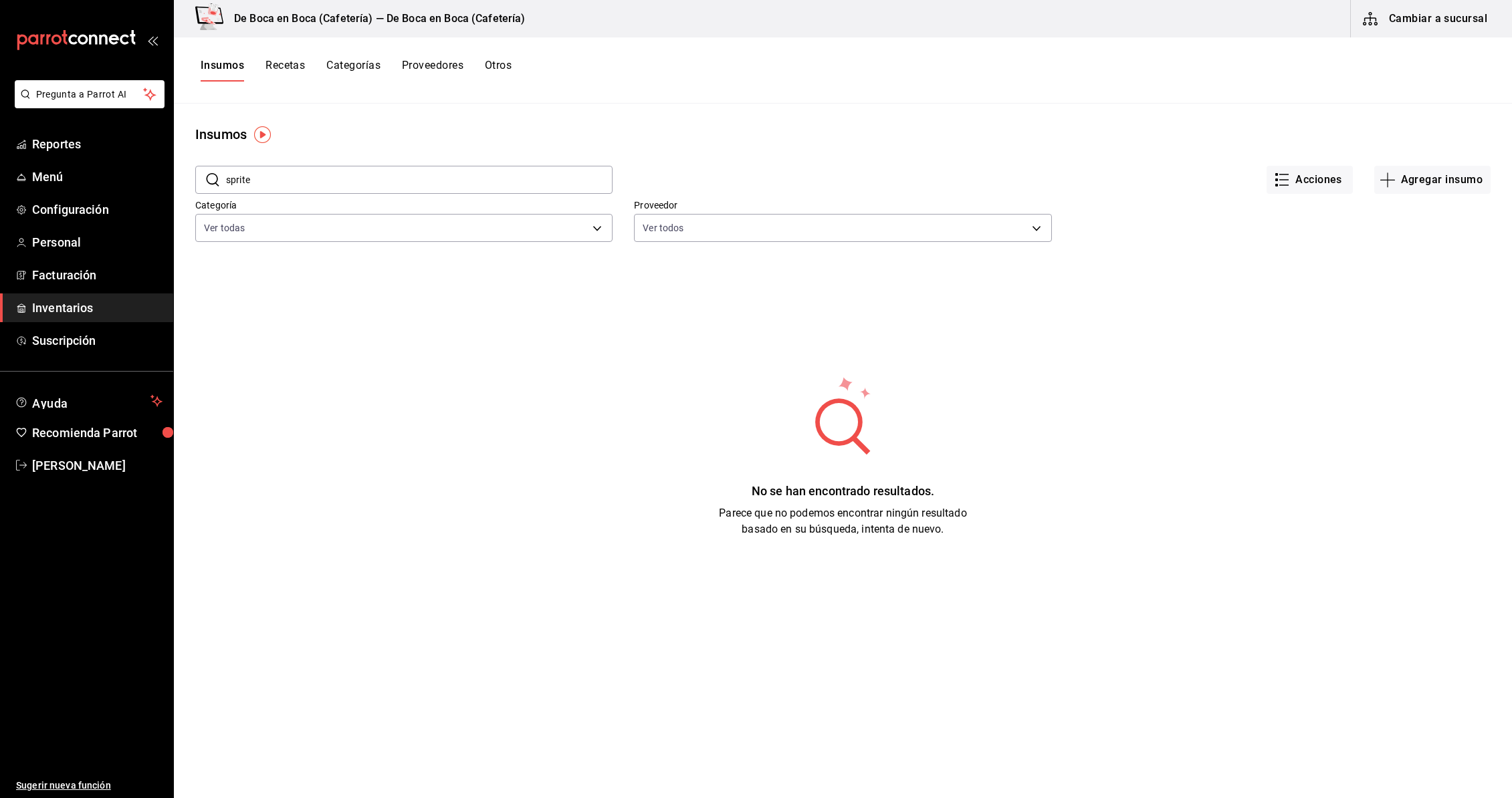
click at [217, 178] on div "​ sprite ​" at bounding box center [403, 180] width 417 height 28
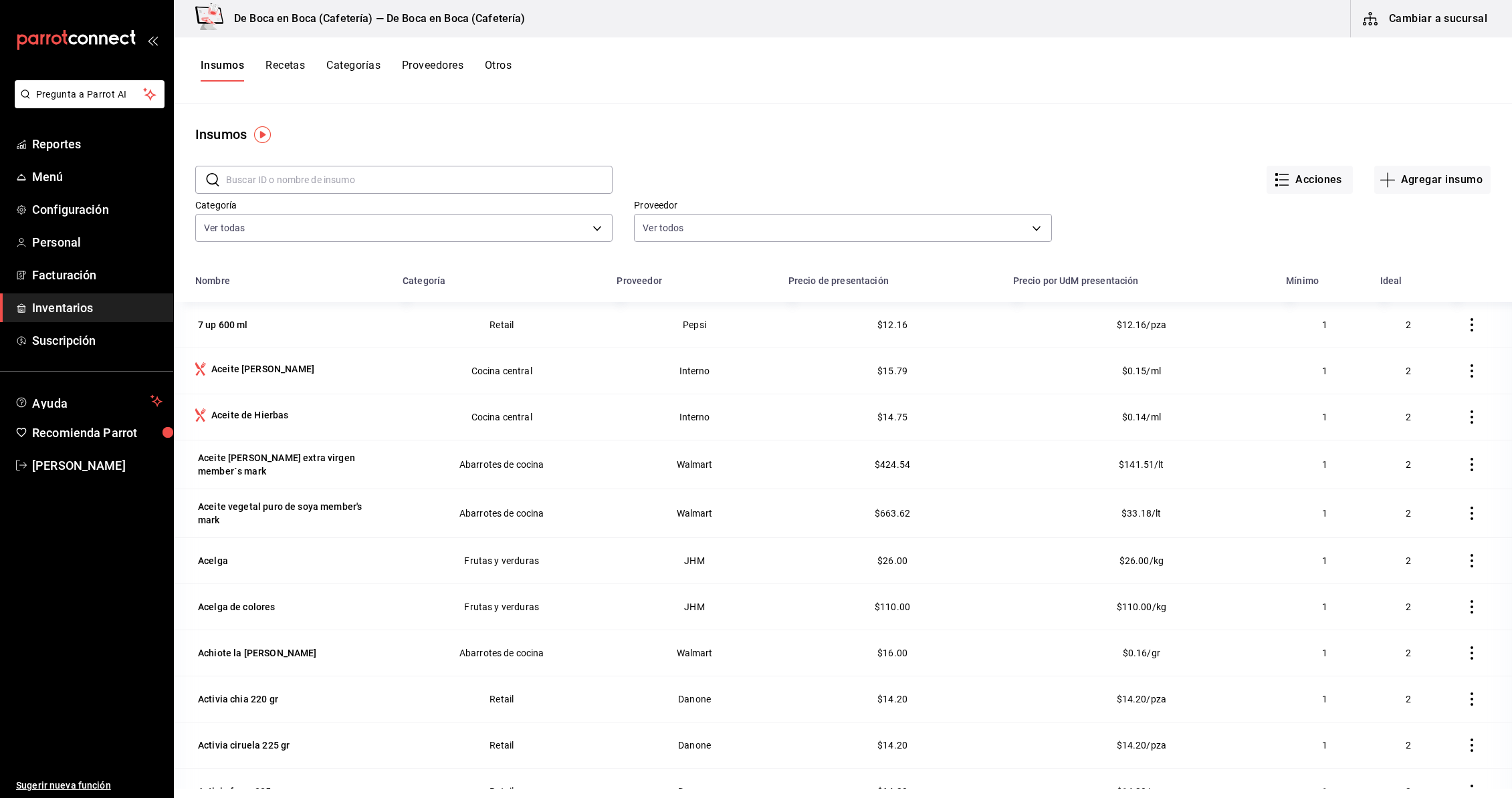
click at [374, 127] on div "Insumos" at bounding box center [843, 134] width 1338 height 20
click at [348, 178] on input "text" at bounding box center [419, 180] width 386 height 27
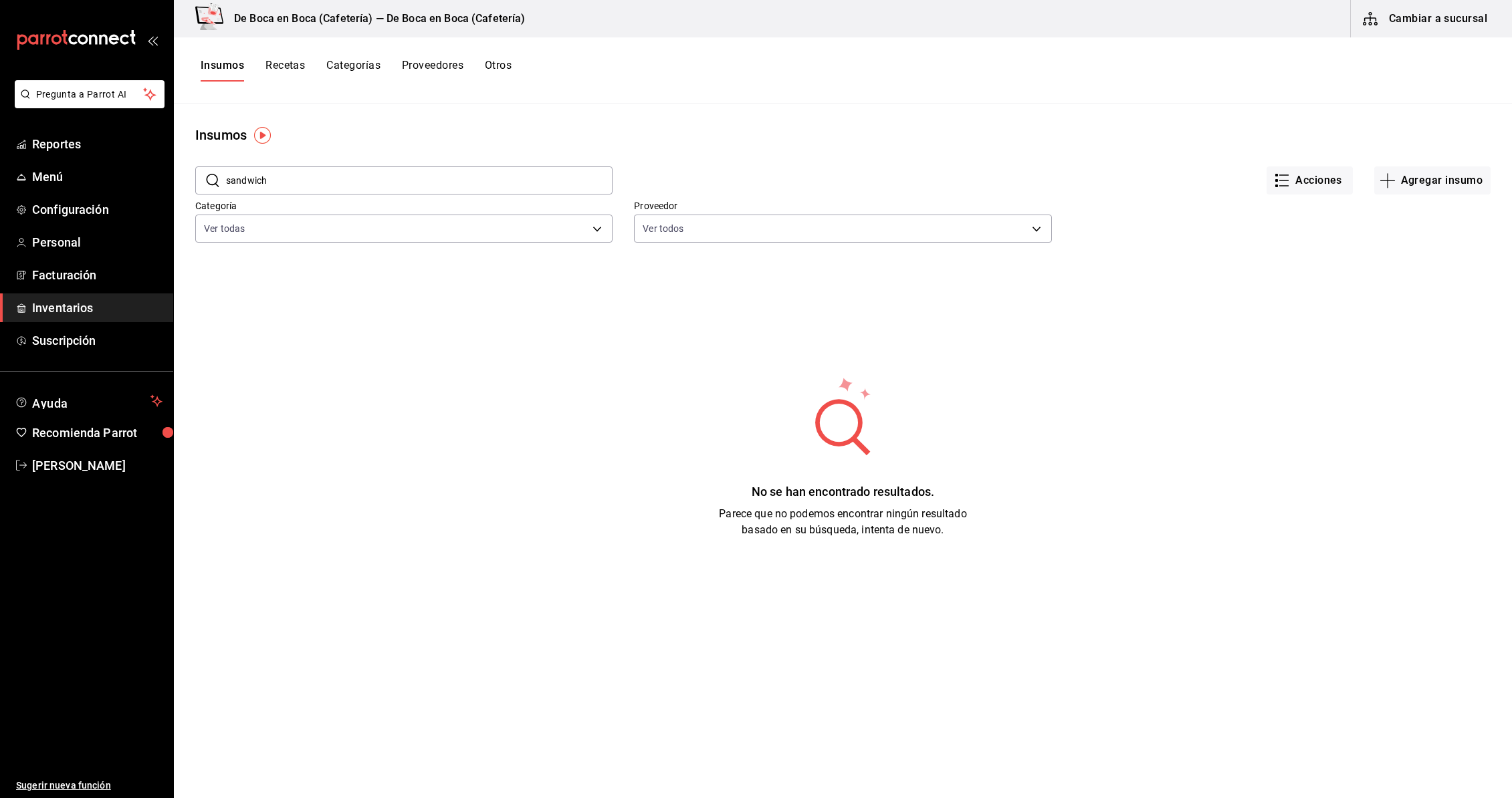
click at [237, 182] on input "sandwich" at bounding box center [419, 180] width 386 height 27
type input "sándwich"
drag, startPoint x: 292, startPoint y: 181, endPoint x: 221, endPoint y: 180, distance: 71.0
click at [221, 180] on div "​ sándwich ​" at bounding box center [403, 180] width 417 height 28
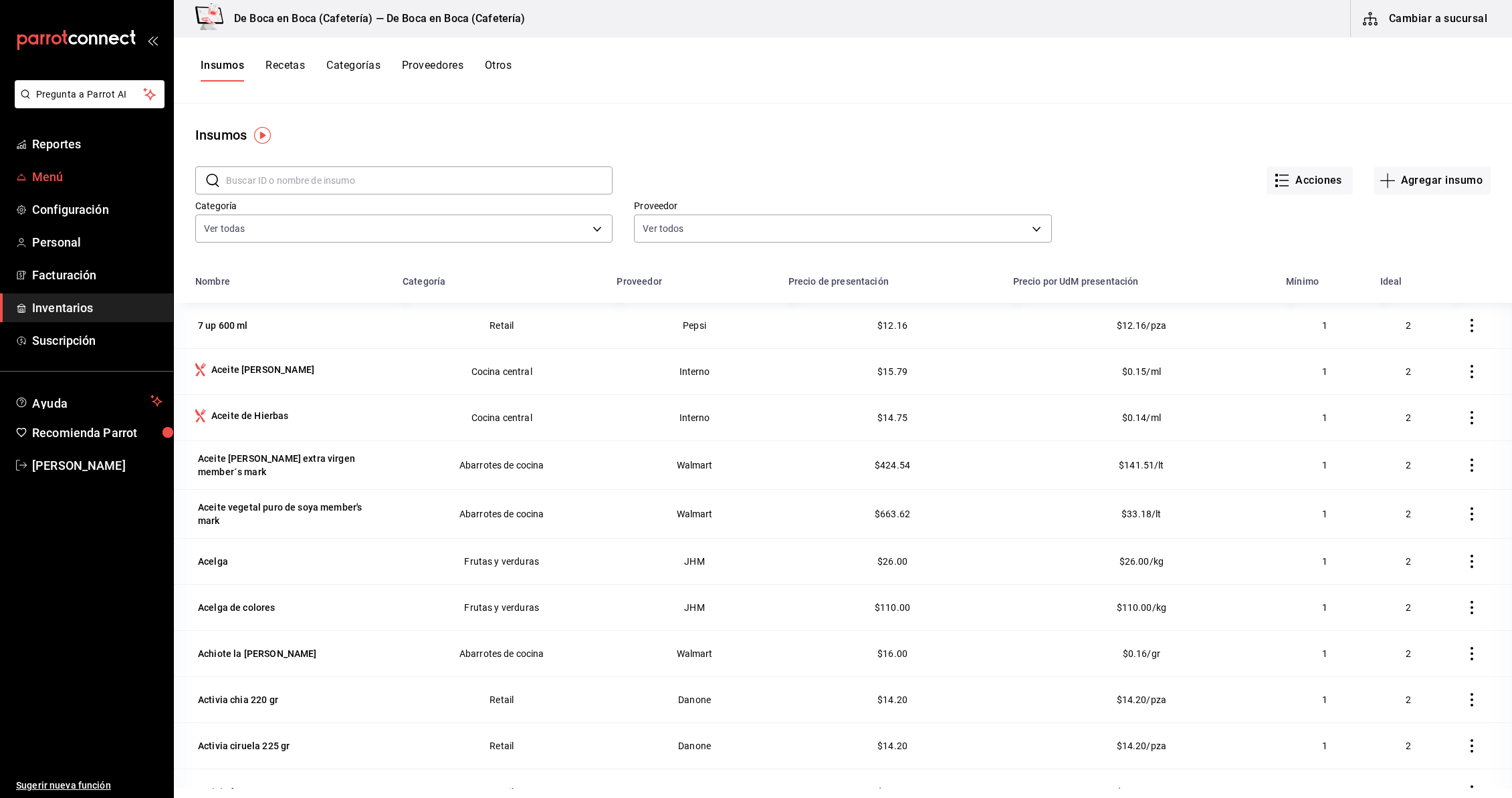
click at [65, 180] on span "Menú" at bounding box center [97, 177] width 130 height 18
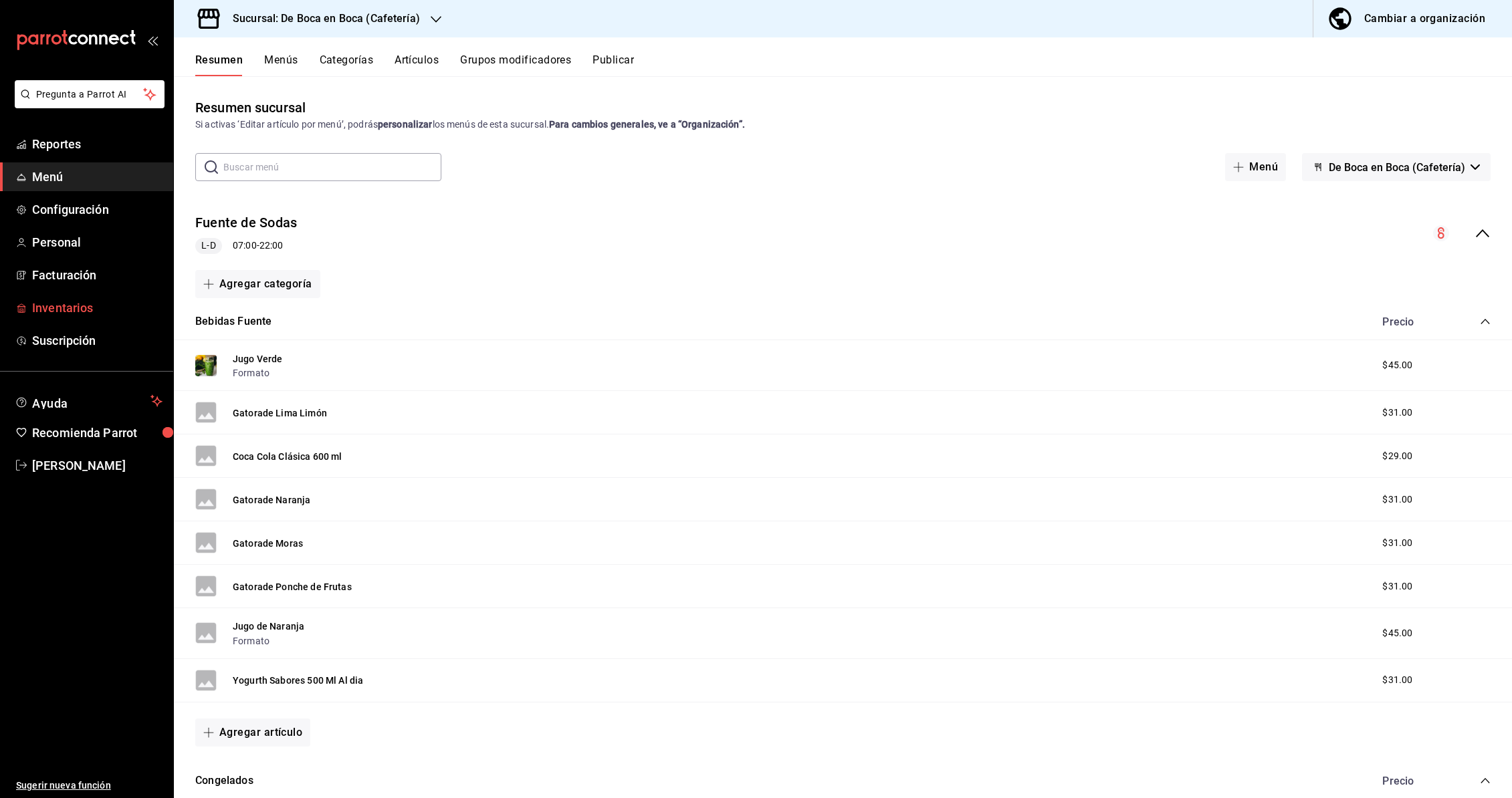
click at [62, 302] on span "Inventarios" at bounding box center [97, 307] width 130 height 18
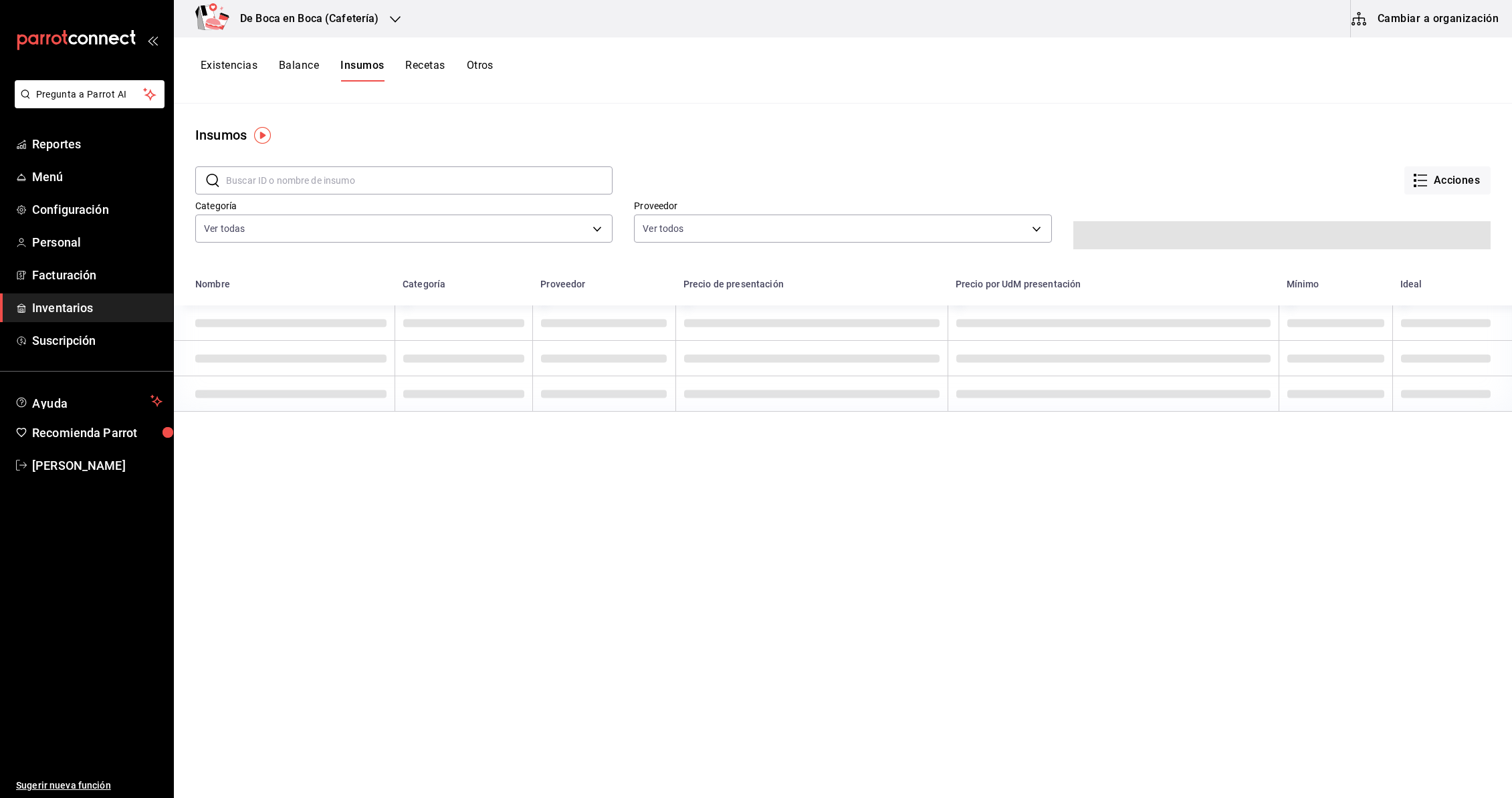
click at [1437, 26] on button "Cambiar a organización" at bounding box center [1425, 19] width 150 height 38
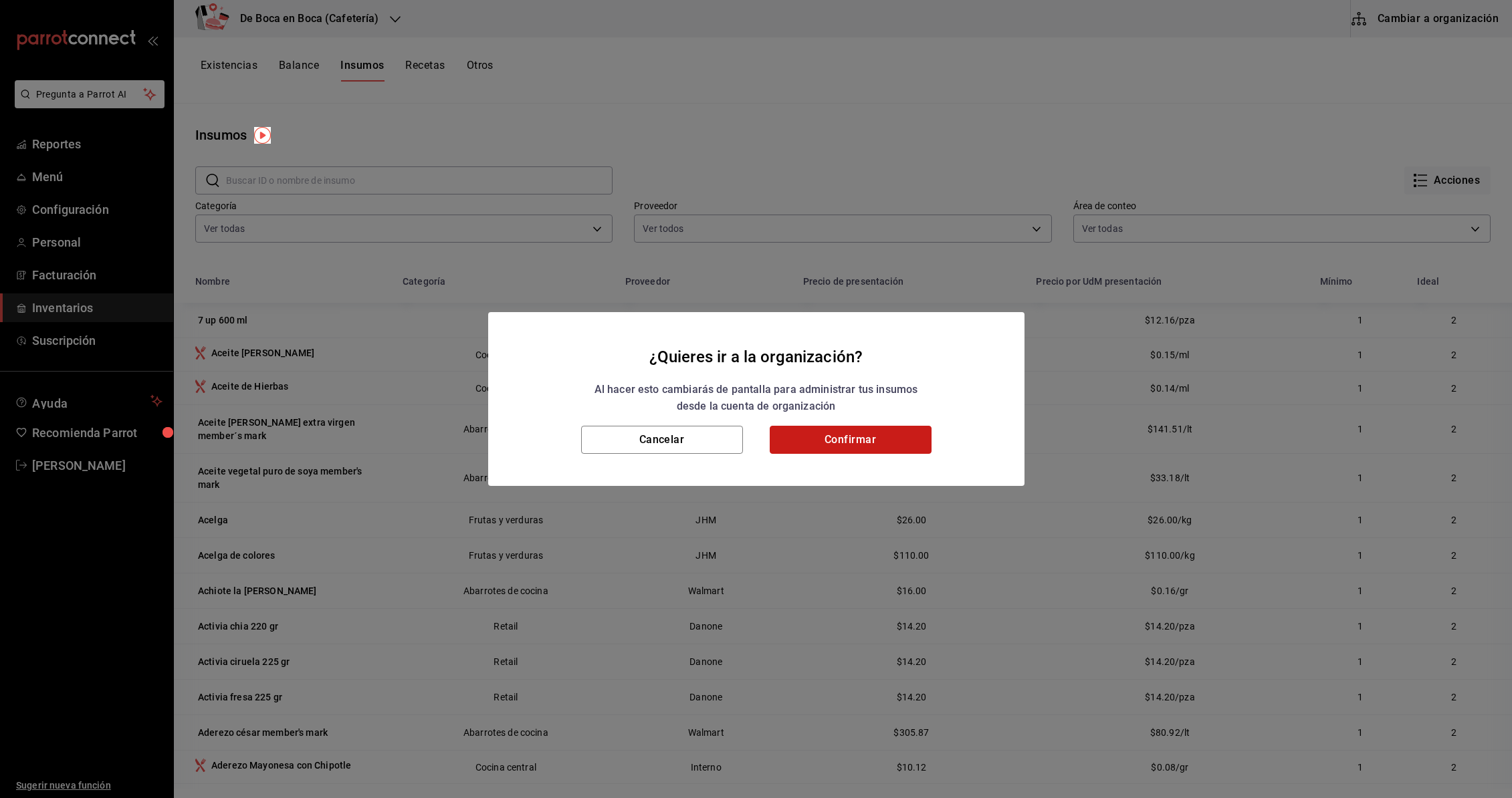
click at [878, 442] on button "Confirmar" at bounding box center [850, 440] width 162 height 28
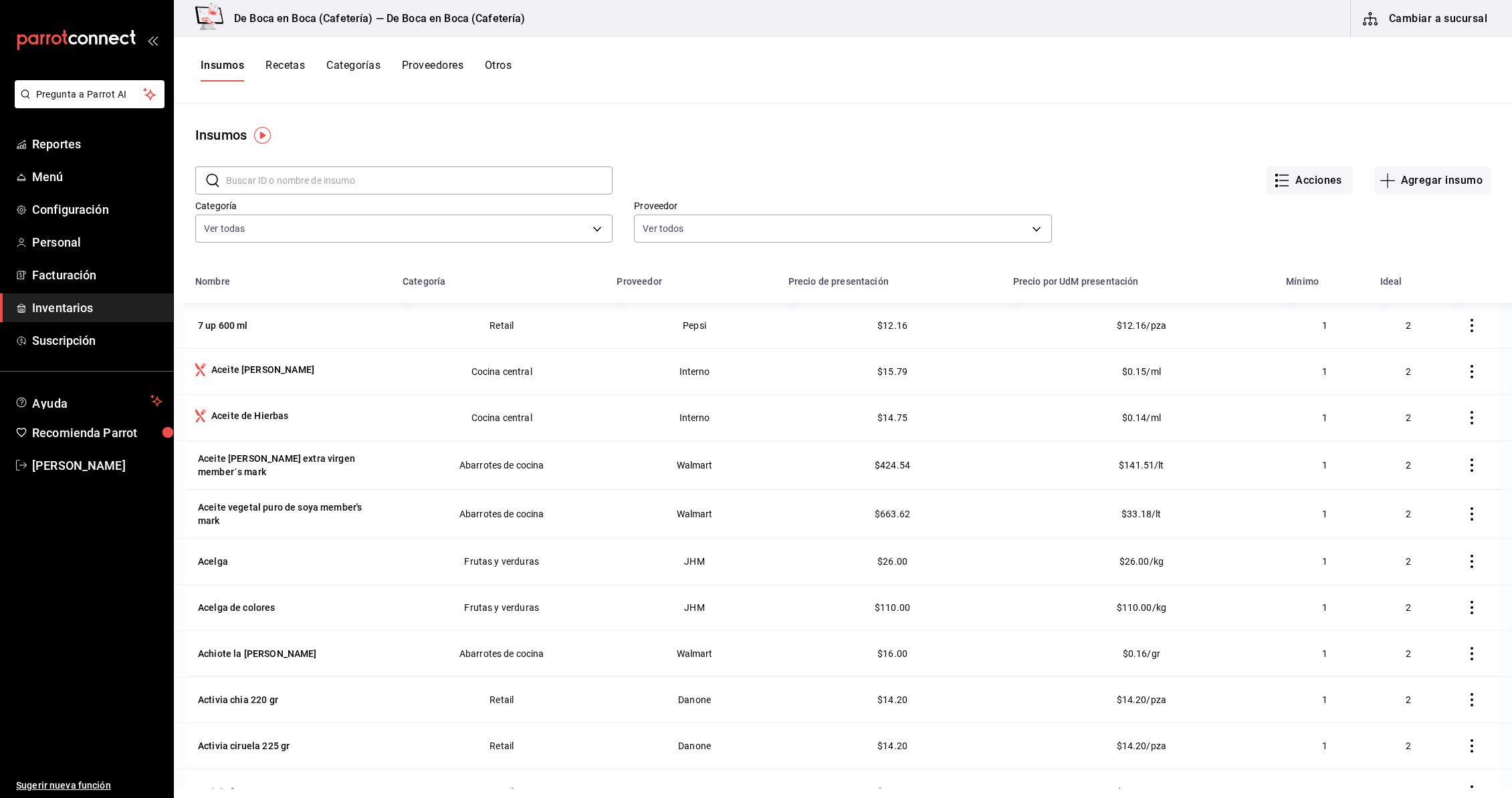
click at [292, 63] on button "Recetas" at bounding box center [286, 70] width 40 height 23
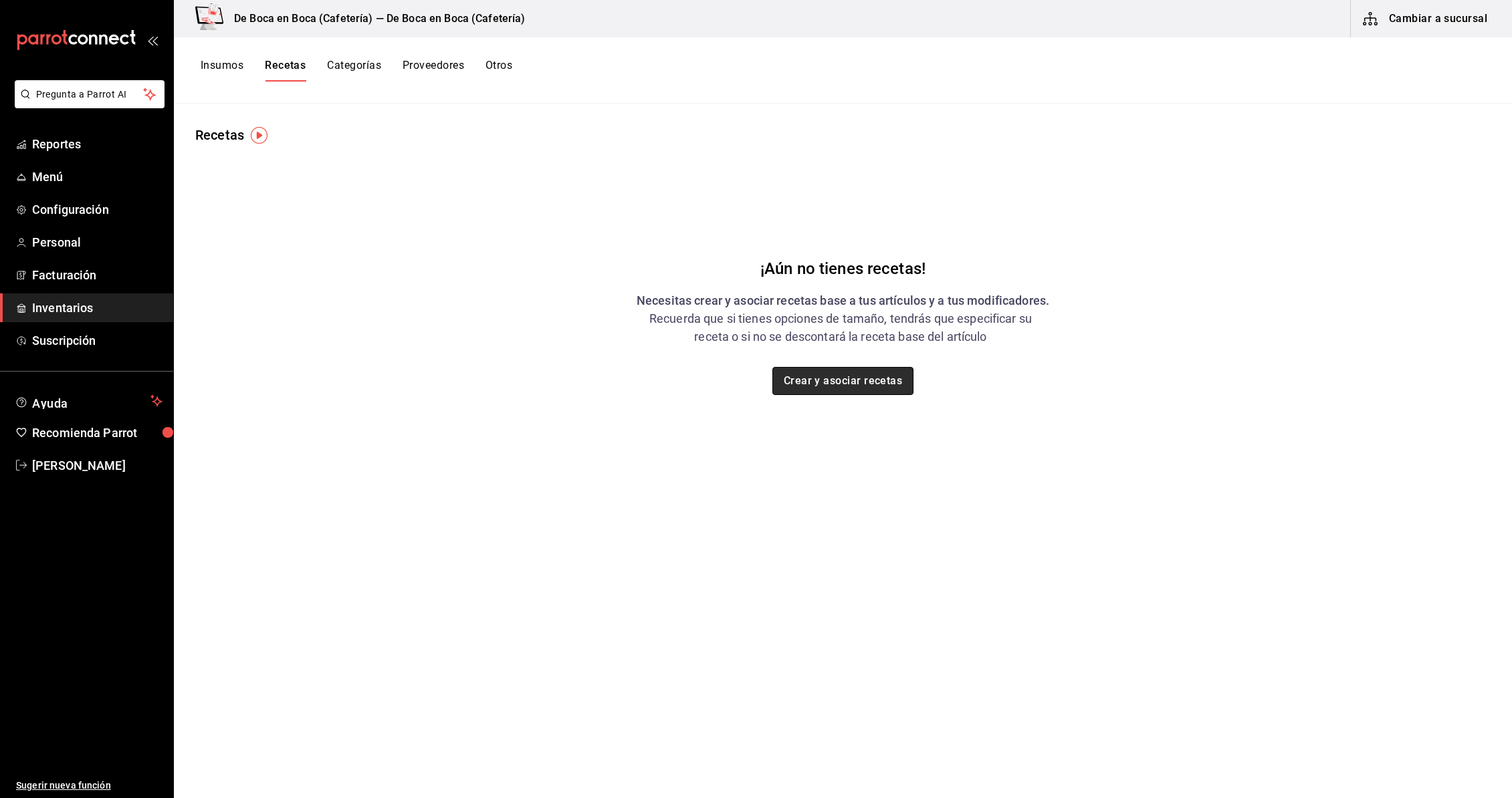
click at [838, 378] on button "Crear y asociar recetas" at bounding box center [843, 381] width 141 height 28
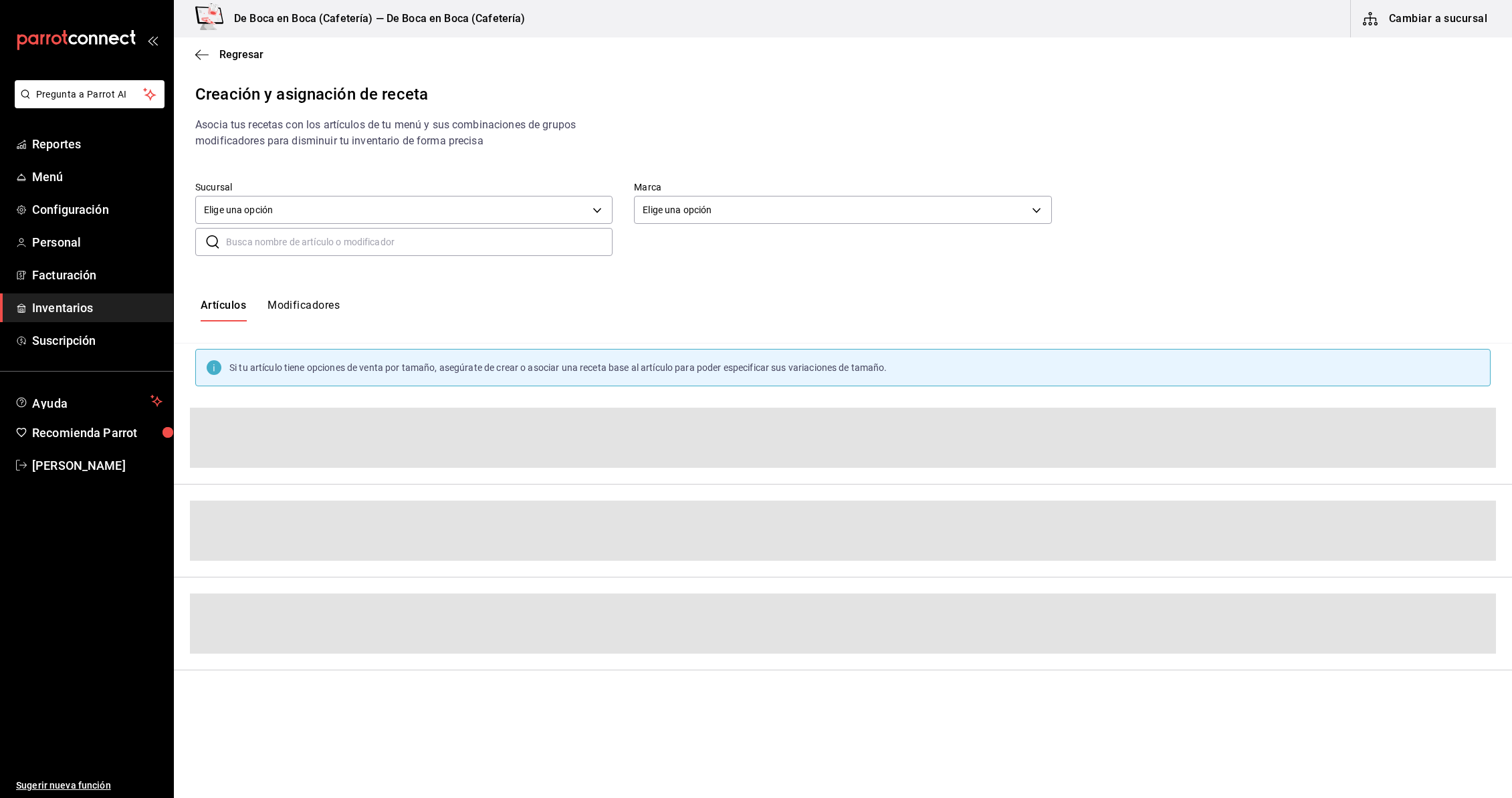
click at [433, 242] on input "text" at bounding box center [419, 242] width 386 height 27
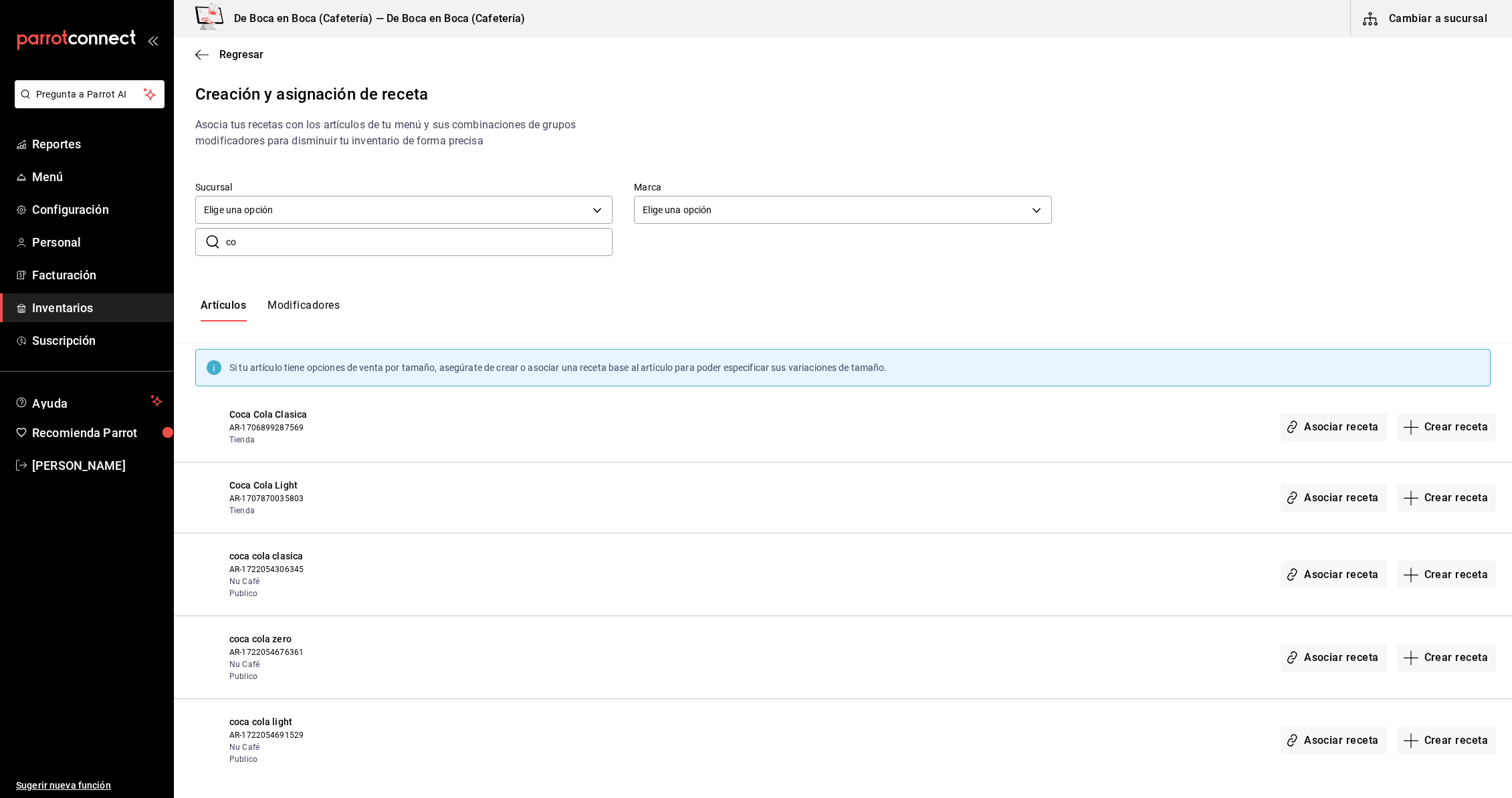
type input "c"
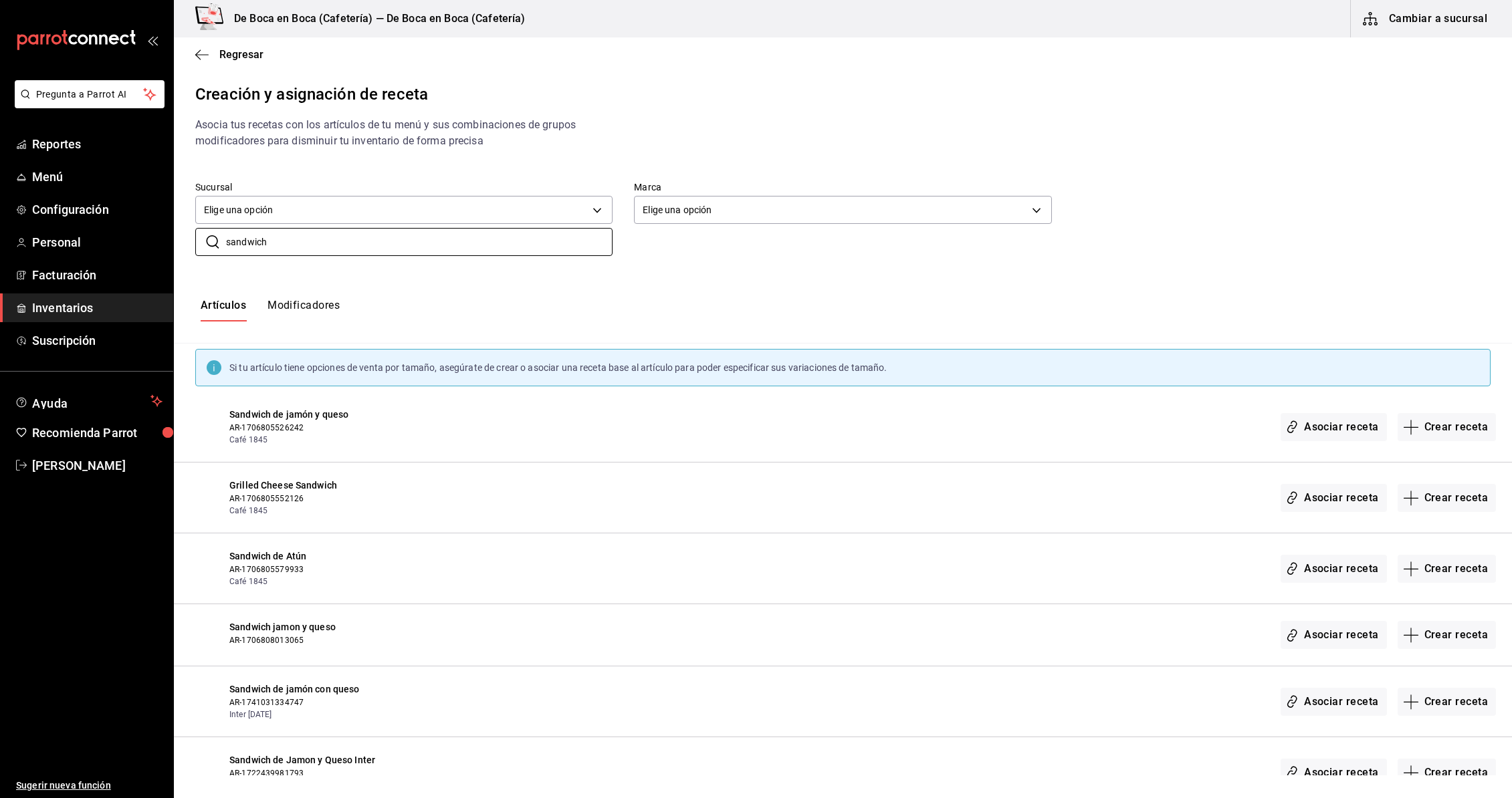
type input "sandwich"
